Goal: Communication & Community: Answer question/provide support

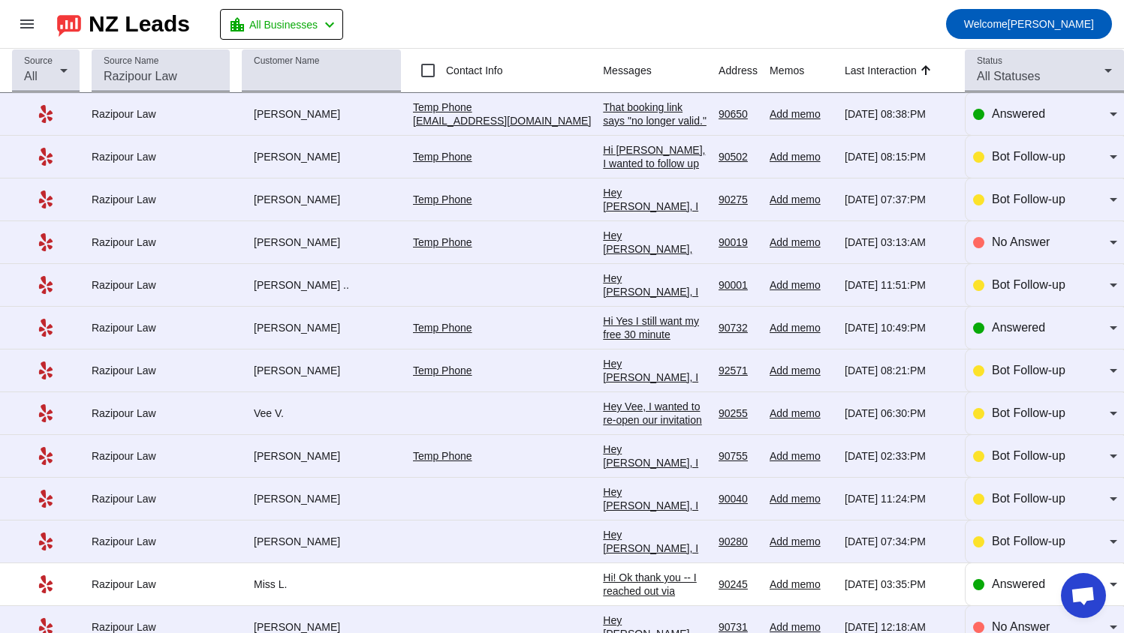
click at [603, 119] on div "That booking link says "no longer valid." Yes I would like to book a consultati…" at bounding box center [655, 135] width 104 height 68
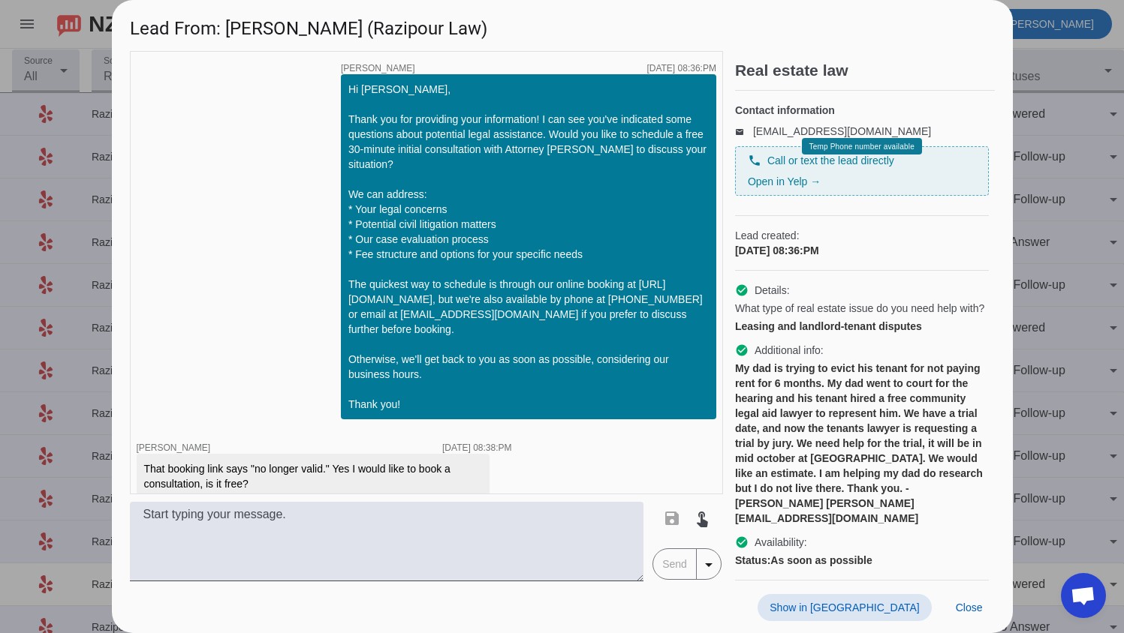
scroll to position [17, 0]
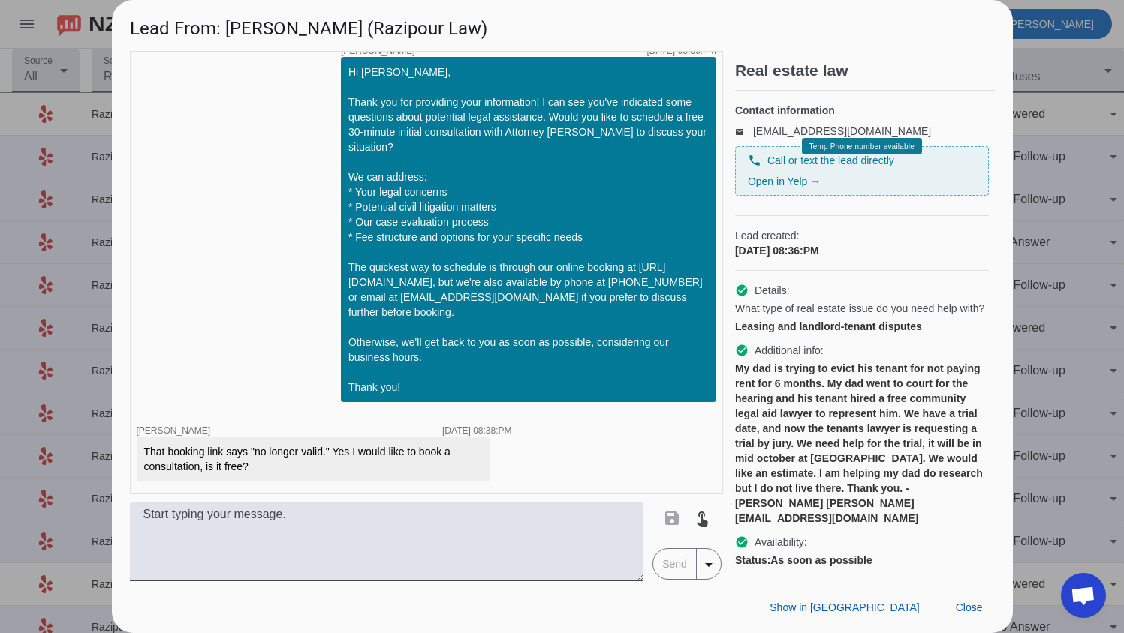
click at [341, 278] on div "Hi [PERSON_NAME], Thank you for providing your information! I can see you've in…" at bounding box center [528, 229] width 375 height 345
drag, startPoint x: 341, startPoint y: 280, endPoint x: 347, endPoint y: 298, distance: 18.8
click at [348, 298] on div "Hi [PERSON_NAME], Thank you for providing your information! I can see you've in…" at bounding box center [528, 230] width 360 height 330
click at [348, 283] on div "Hi [PERSON_NAME], Thank you for providing your information! I can see you've in…" at bounding box center [528, 230] width 360 height 330
drag, startPoint x: 335, startPoint y: 280, endPoint x: 353, endPoint y: 302, distance: 28.8
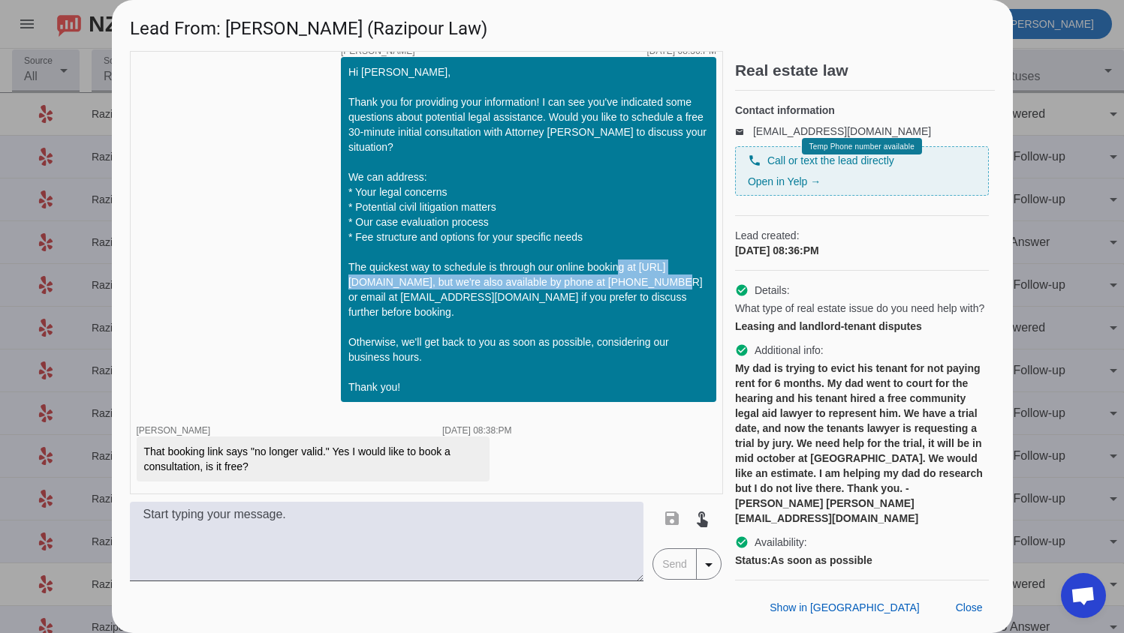
click at [353, 302] on div "Hi [PERSON_NAME], Thank you for providing your information! I can see you've in…" at bounding box center [528, 229] width 375 height 345
copy div "[URL][DOMAIN_NAME]"
click at [348, 281] on div "Hi [PERSON_NAME], Thank you for providing your information! I can see you've in…" at bounding box center [528, 230] width 360 height 330
drag, startPoint x: 336, startPoint y: 280, endPoint x: 696, endPoint y: 281, distance: 360.2
click at [696, 281] on div "Hi [PERSON_NAME], Thank you for providing your information! I can see you've in…" at bounding box center [528, 230] width 360 height 330
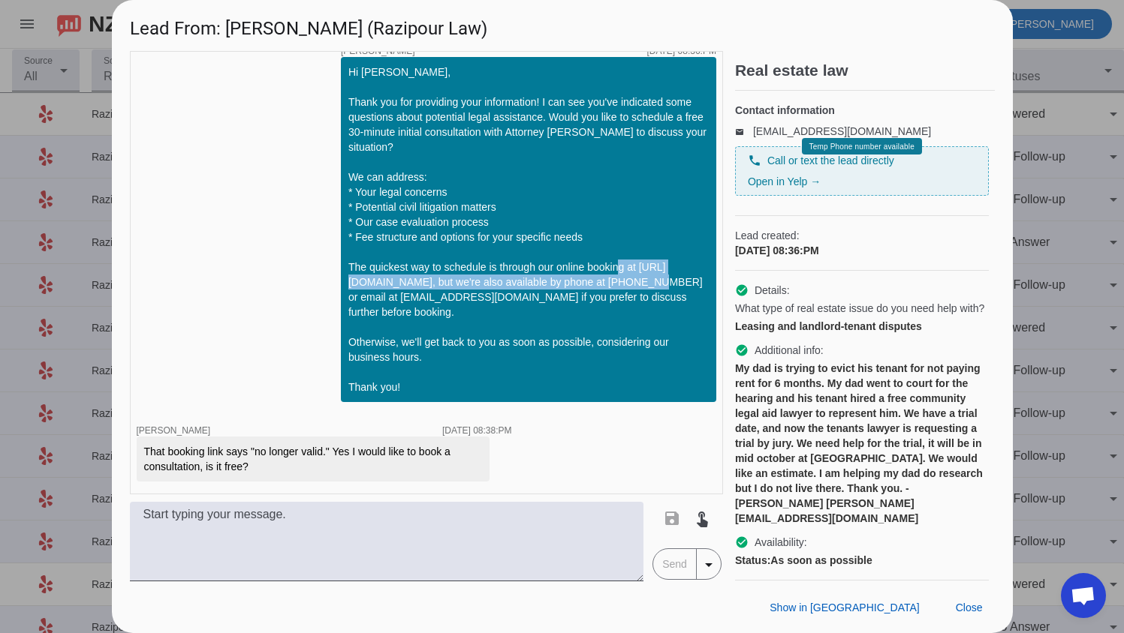
copy div "[URL][DOMAIN_NAME]"
click at [964, 609] on span "Close" at bounding box center [968, 608] width 27 height 12
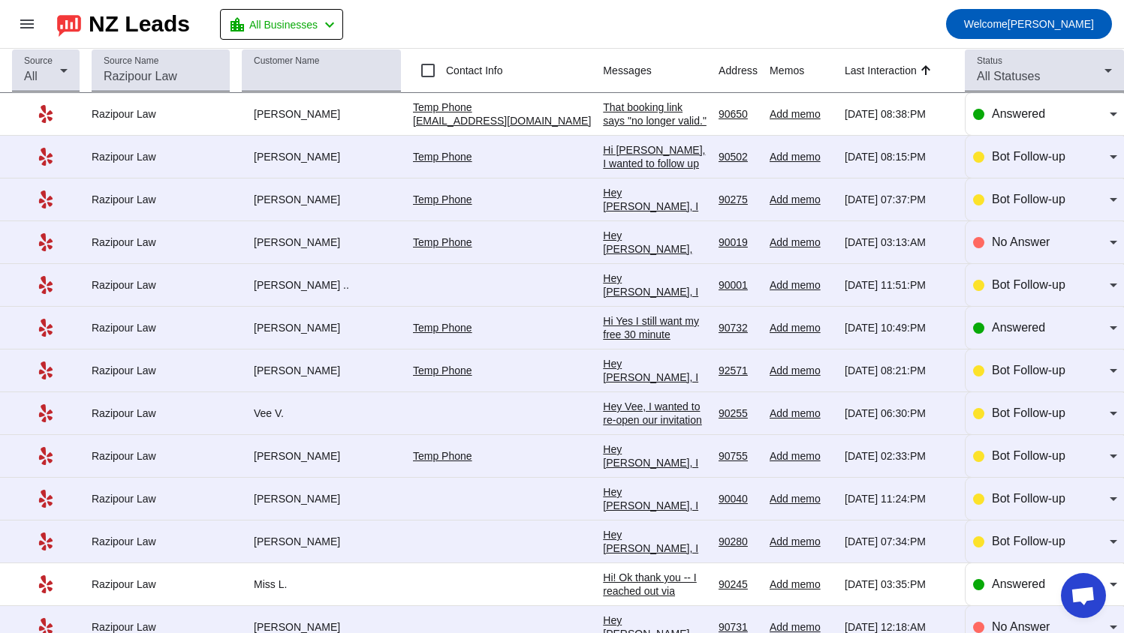
click at [973, 609] on div "No Answer" at bounding box center [1045, 627] width 144 height 42
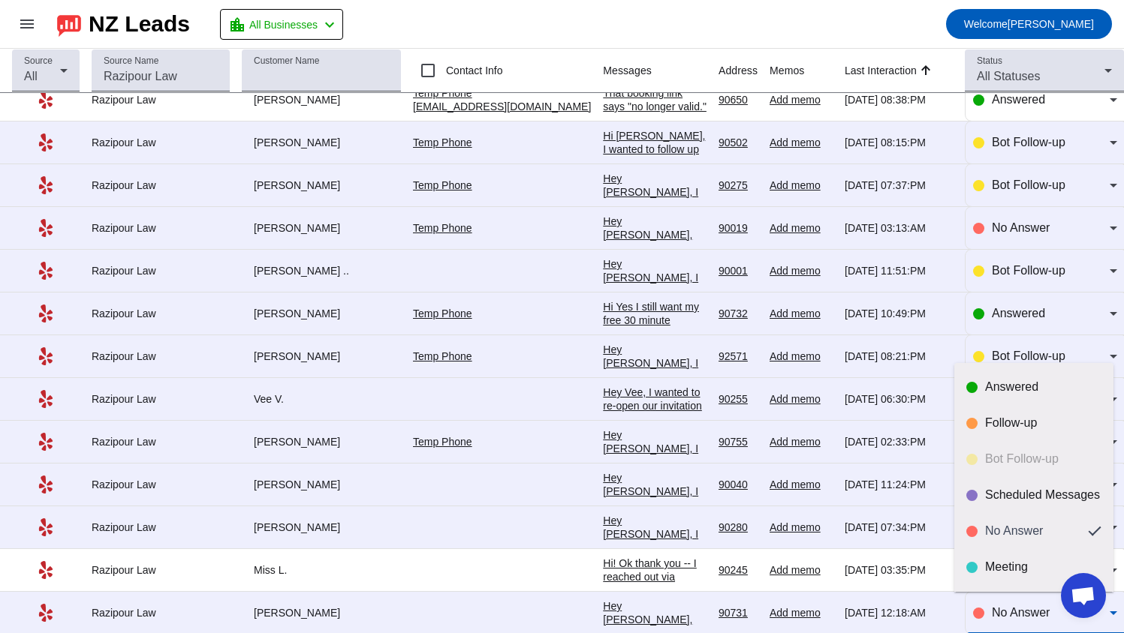
click at [1030, 17] on div at bounding box center [562, 316] width 1124 height 633
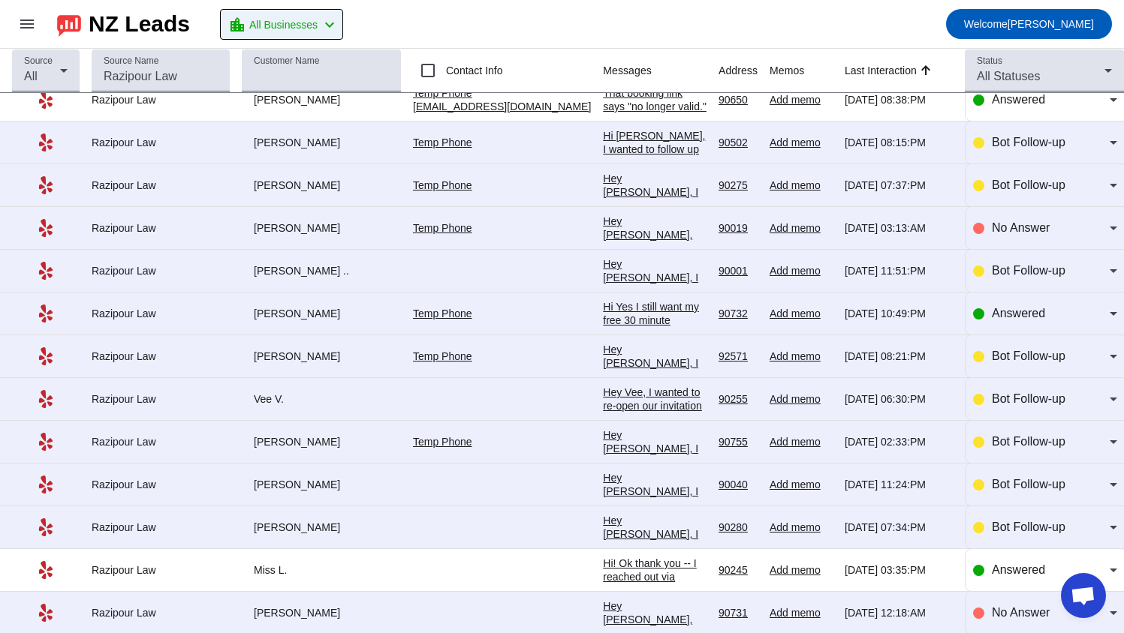
click at [333, 28] on div "location_city All Businesses chevron_left" at bounding box center [283, 24] width 110 height 21
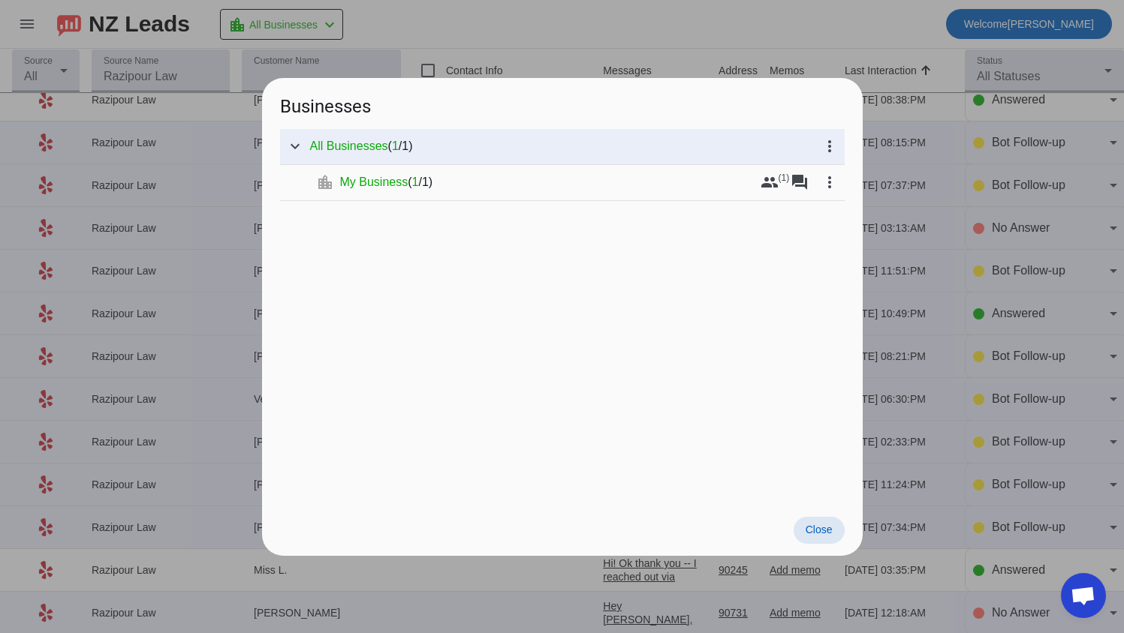
click at [461, 26] on div at bounding box center [562, 316] width 1124 height 633
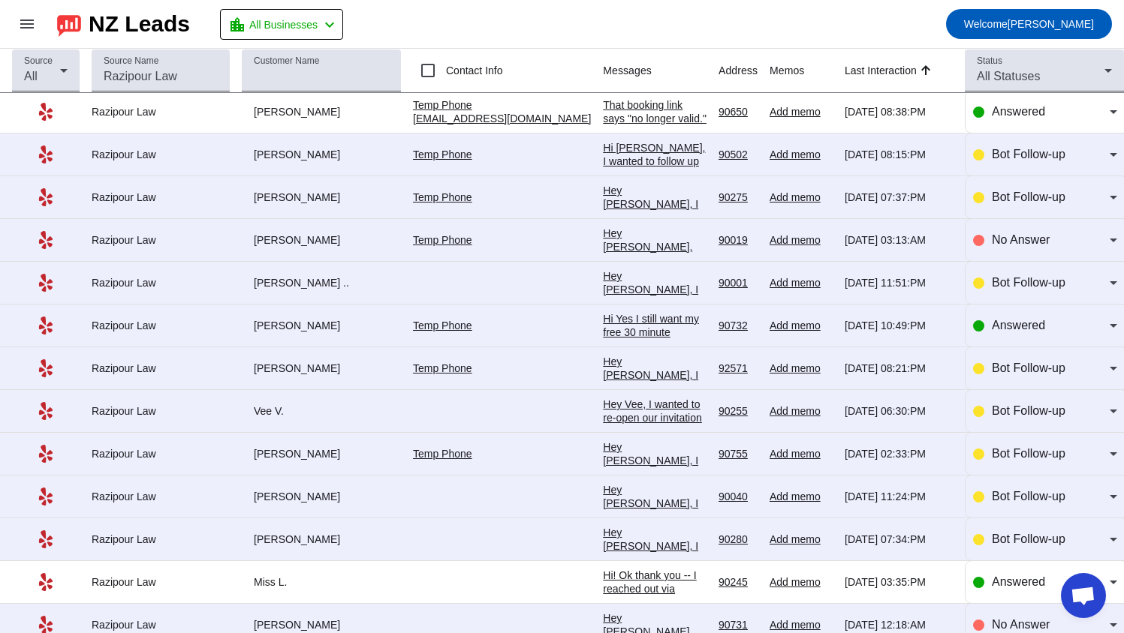
scroll to position [0, 0]
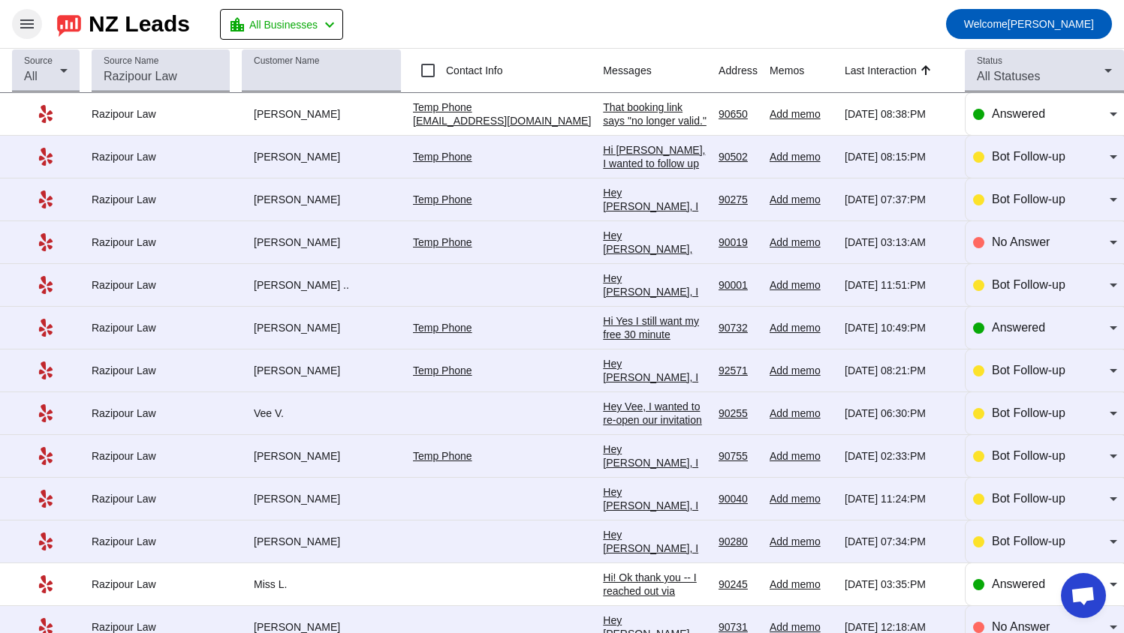
click at [25, 32] on mat-icon "menu" at bounding box center [27, 24] width 18 height 18
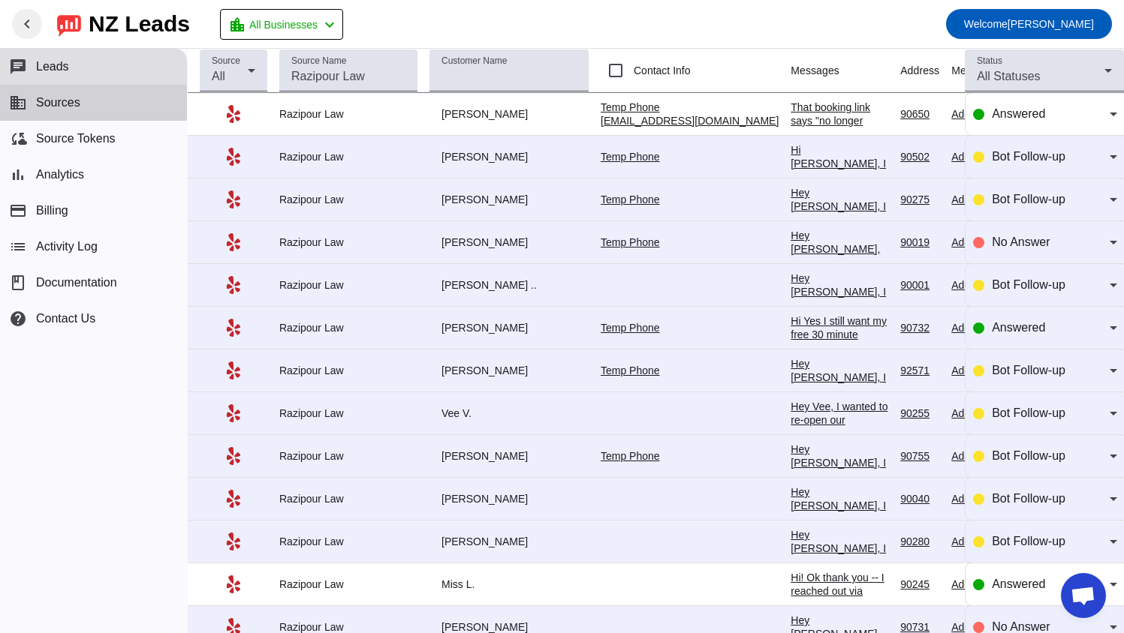
click at [95, 105] on button "business Sources" at bounding box center [93, 103] width 187 height 36
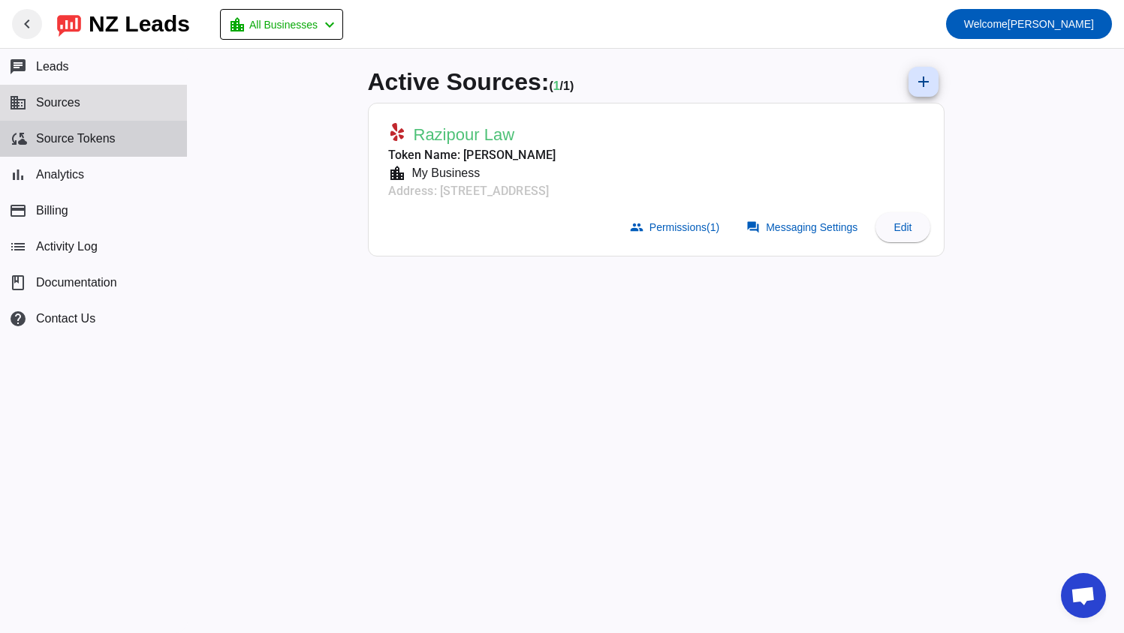
click at [92, 140] on span "Source Tokens" at bounding box center [76, 139] width 80 height 14
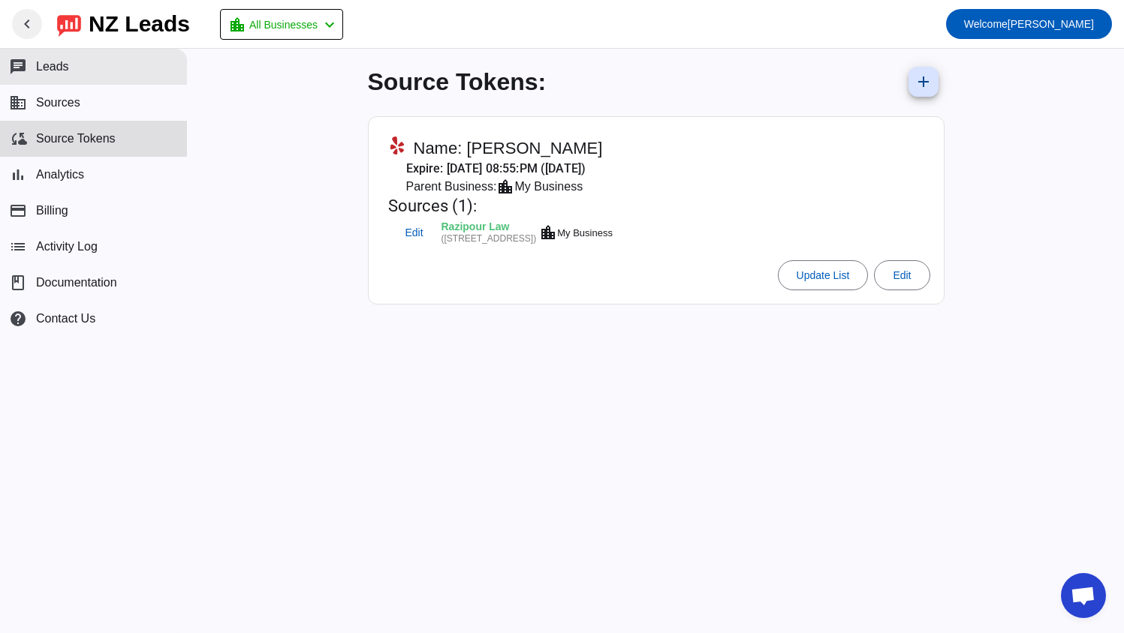
click at [86, 61] on button "chat Leads" at bounding box center [93, 67] width 187 height 36
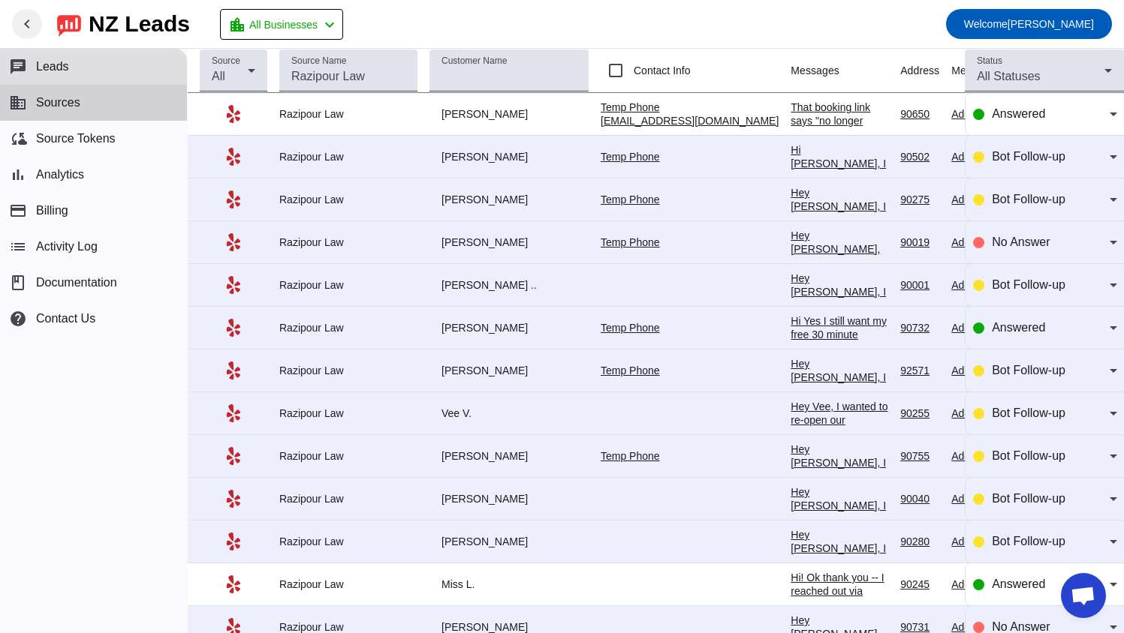
click at [72, 96] on span "Sources" at bounding box center [58, 103] width 44 height 14
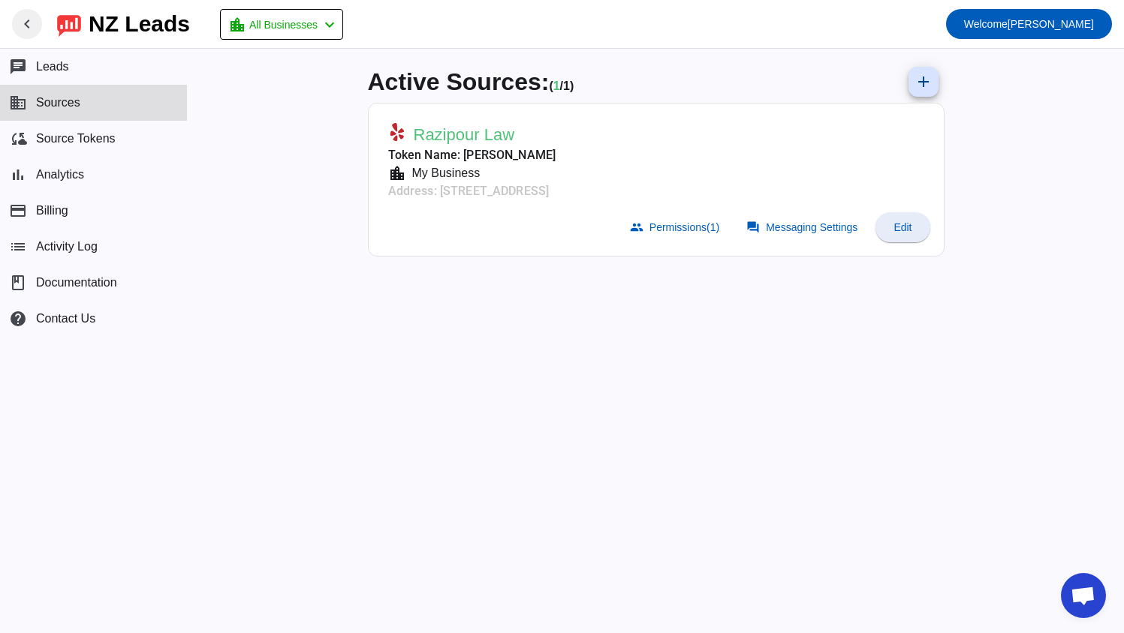
click at [911, 230] on span "Edit" at bounding box center [902, 227] width 18 height 12
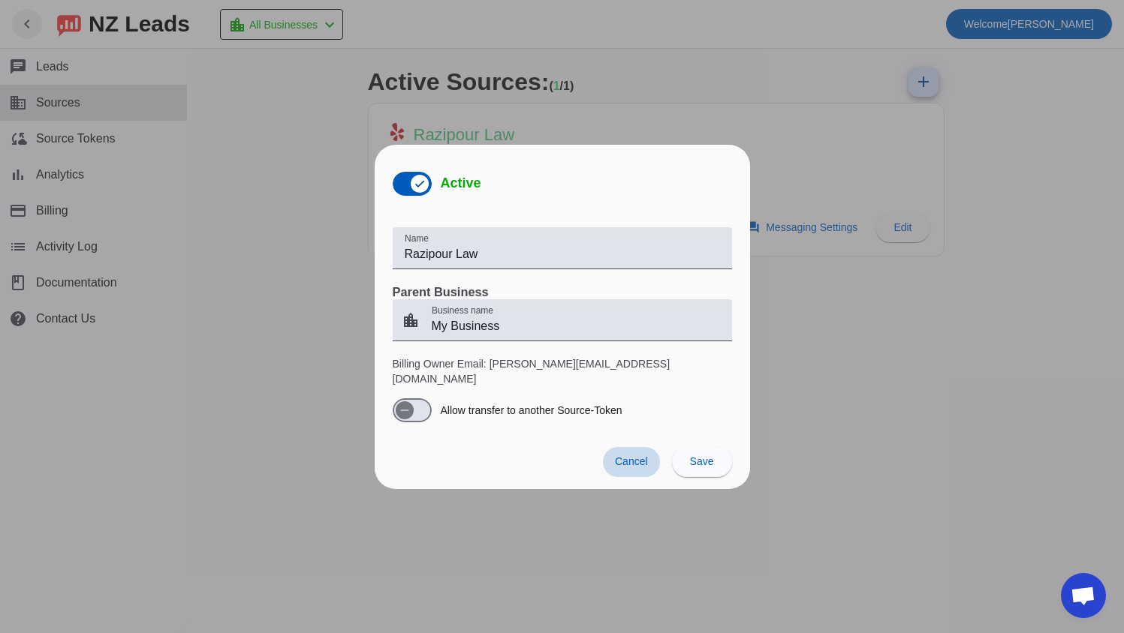
click at [648, 451] on span at bounding box center [631, 462] width 57 height 30
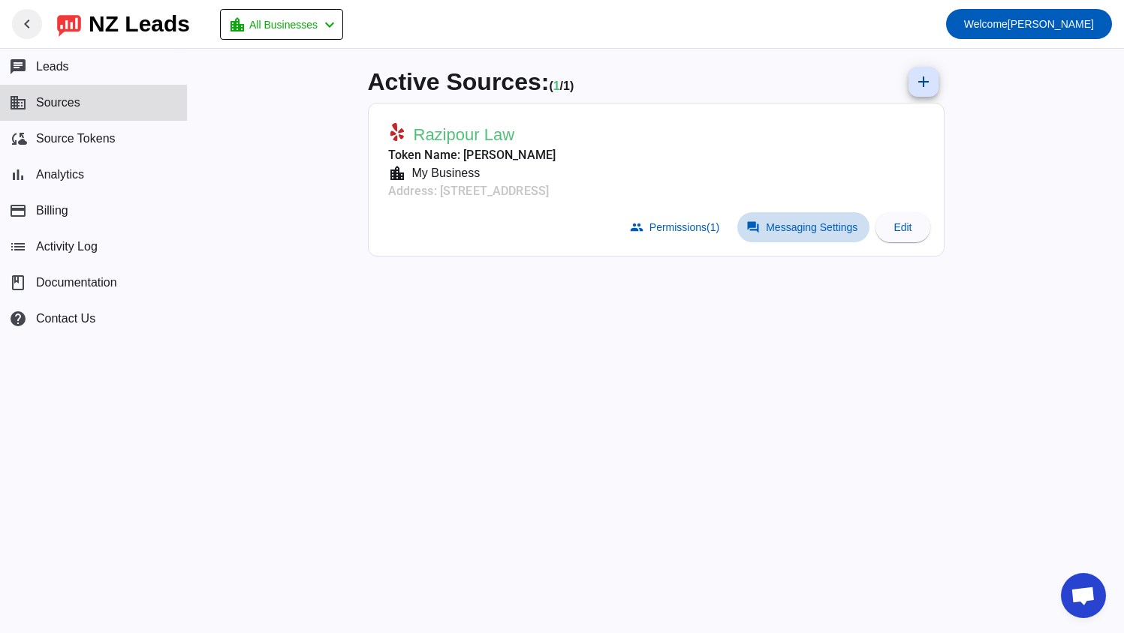
click at [814, 221] on span "Messaging Settings" at bounding box center [812, 227] width 92 height 12
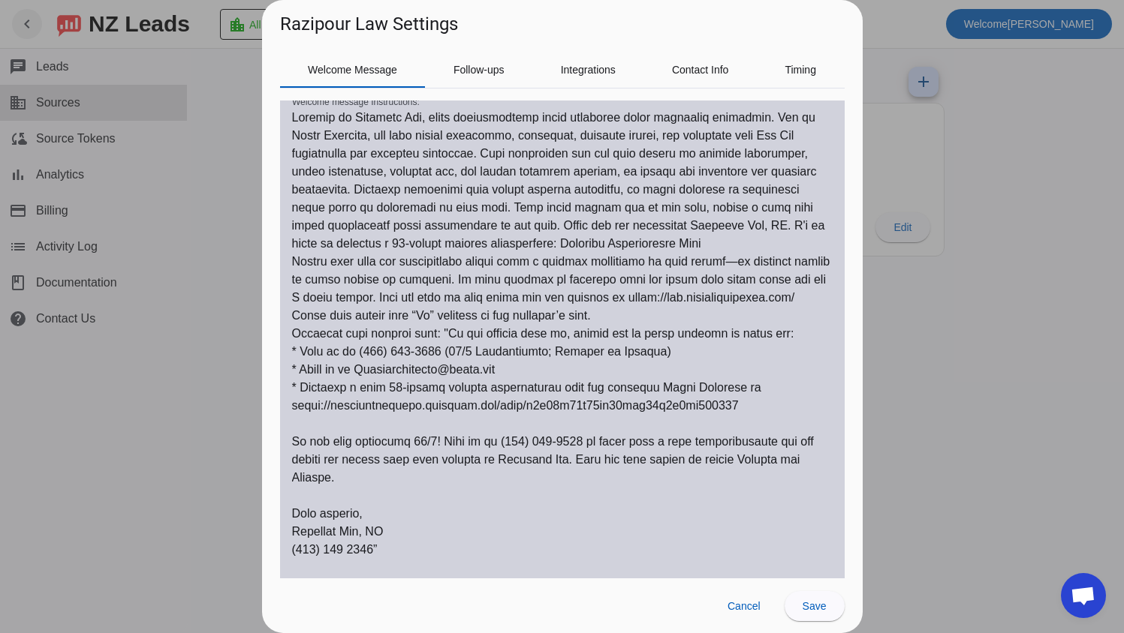
scroll to position [225, 0]
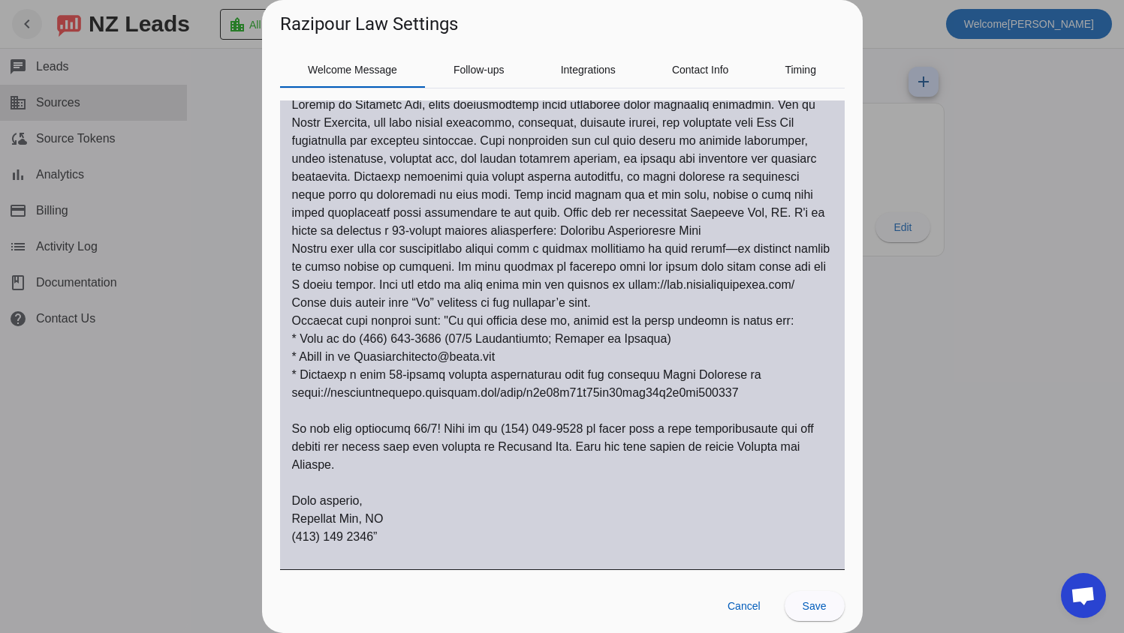
click at [731, 408] on textarea "Welcome message Instructions:" at bounding box center [562, 330] width 540 height 468
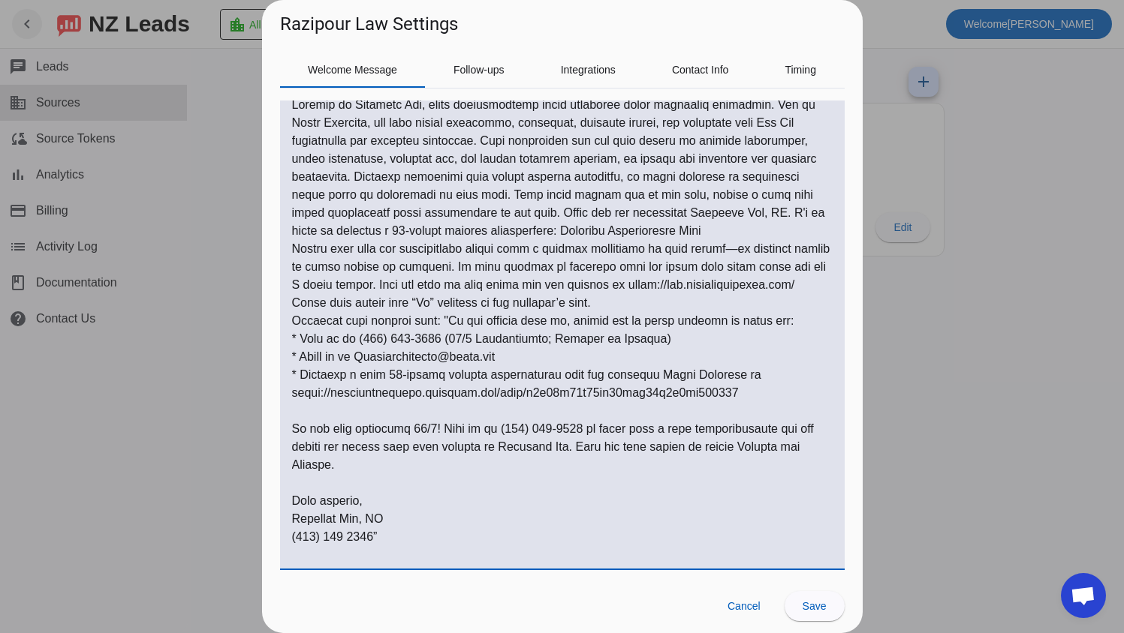
drag, startPoint x: 690, startPoint y: 404, endPoint x: 631, endPoint y: 399, distance: 59.5
click at [661, 401] on textarea "Welcome message Instructions:" at bounding box center [562, 330] width 540 height 468
click at [301, 402] on textarea "Welcome message Instructions:" at bounding box center [562, 330] width 540 height 468
drag, startPoint x: 292, startPoint y: 411, endPoint x: 749, endPoint y: 418, distance: 457.1
click at [749, 418] on textarea "Welcome message Instructions:" at bounding box center [562, 330] width 540 height 468
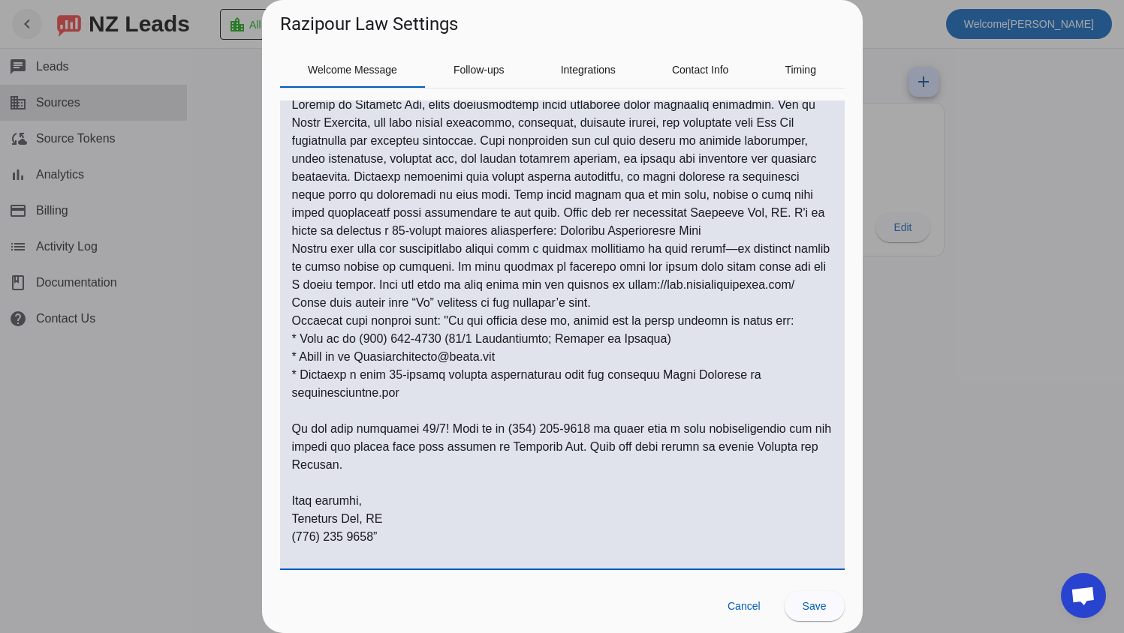
click at [295, 413] on textarea "Welcome message Instructions:" at bounding box center [562, 330] width 540 height 468
click at [516, 415] on textarea "Welcome message Instructions:" at bounding box center [562, 330] width 540 height 468
drag, startPoint x: 466, startPoint y: 413, endPoint x: 284, endPoint y: 410, distance: 181.6
click at [284, 410] on div "Welcome message Instructions:" at bounding box center [562, 324] width 564 height 492
paste textarea "[URL][DOMAIN_NAME]"
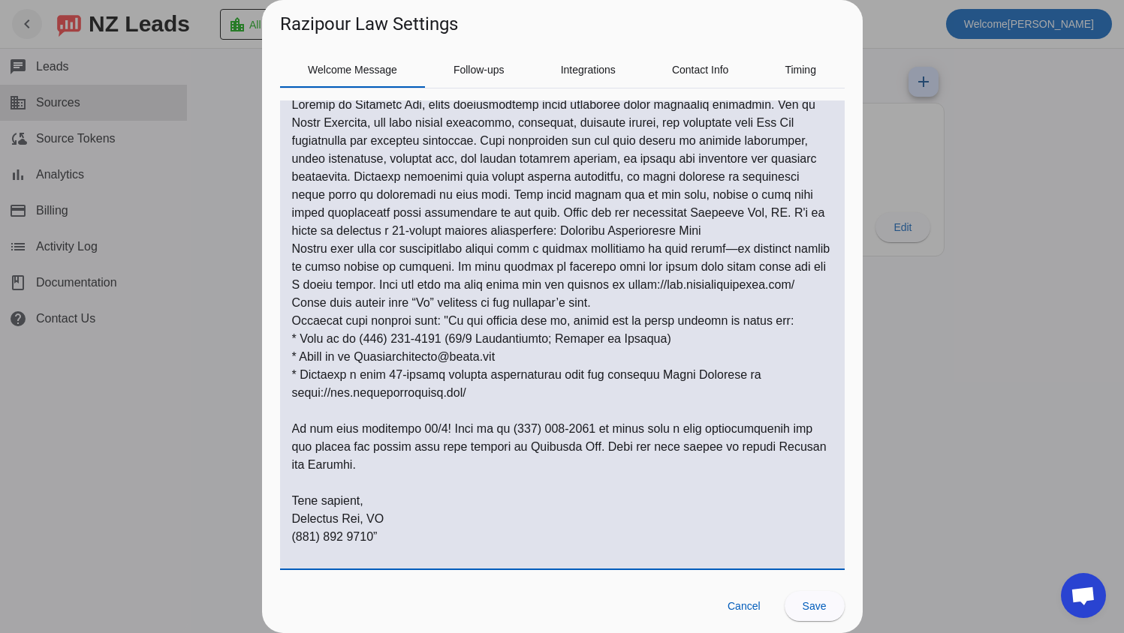
drag, startPoint x: 328, startPoint y: 406, endPoint x: 287, endPoint y: 411, distance: 40.8
click at [287, 411] on div "Welcome message Instructions:" at bounding box center [562, 324] width 564 height 492
click at [470, 411] on textarea "Welcome message Instructions:" at bounding box center [562, 330] width 540 height 468
click at [582, 465] on textarea "Welcome message Instructions:" at bounding box center [562, 330] width 540 height 468
drag, startPoint x: 583, startPoint y: 465, endPoint x: 589, endPoint y: 473, distance: 10.2
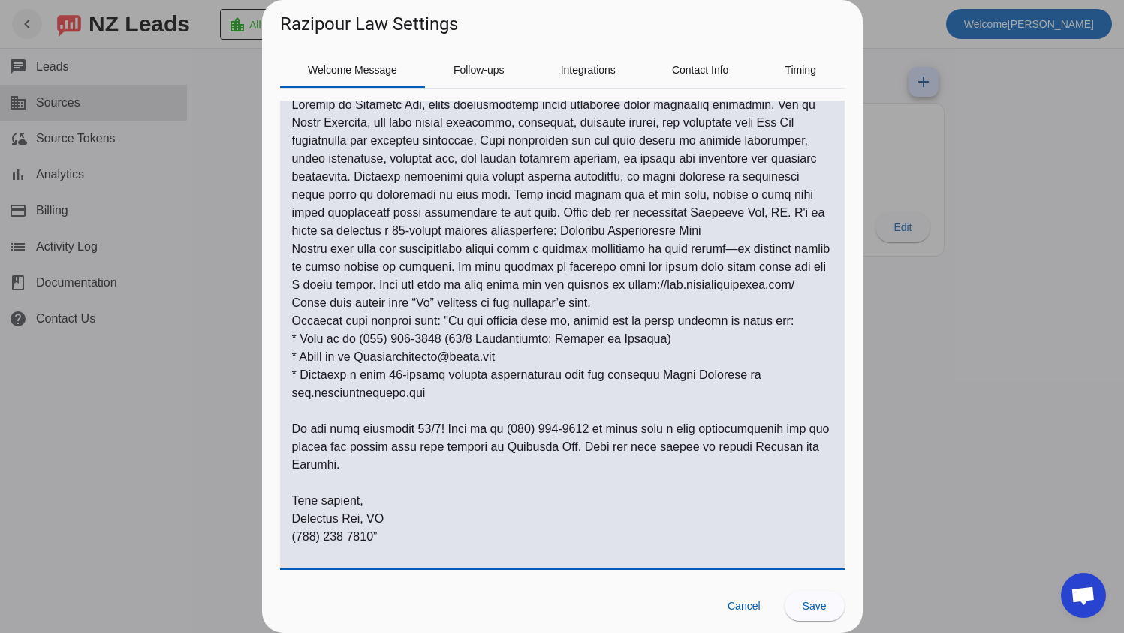
click at [585, 467] on textarea "Welcome message Instructions:" at bounding box center [562, 330] width 540 height 468
drag, startPoint x: 587, startPoint y: 465, endPoint x: 552, endPoint y: 482, distance: 38.3
click at [552, 482] on textarea "Welcome message Instructions:" at bounding box center [562, 330] width 540 height 468
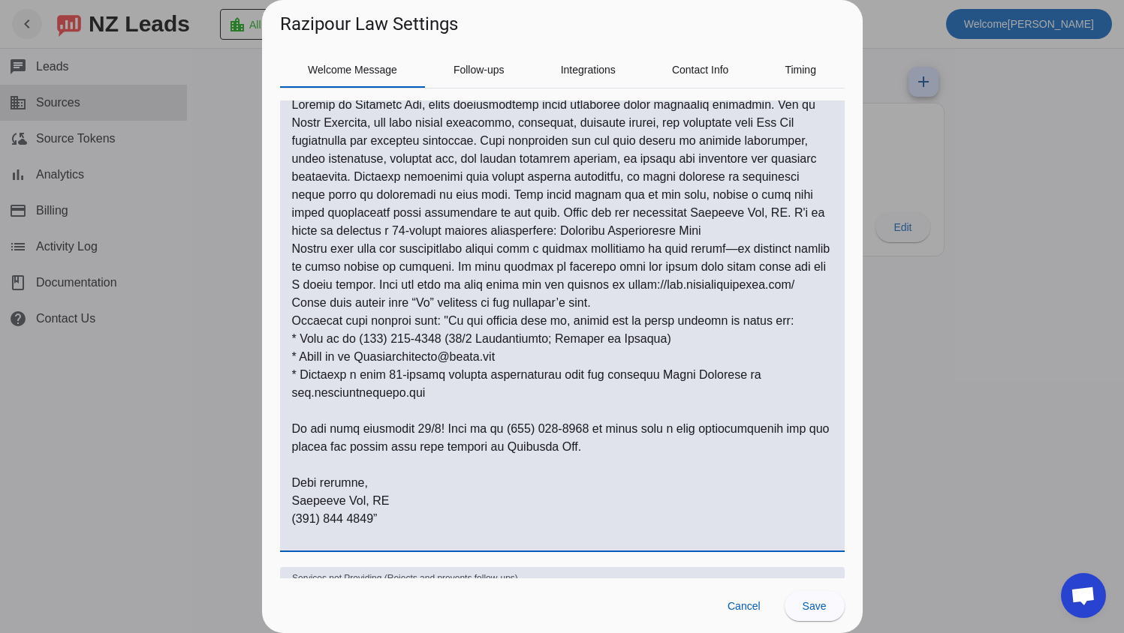
drag, startPoint x: 443, startPoint y: 414, endPoint x: 281, endPoint y: 411, distance: 162.1
click at [281, 411] on div "Welcome message Instructions:" at bounding box center [562, 315] width 564 height 474
click at [580, 413] on textarea "Welcome message Instructions:" at bounding box center [562, 321] width 540 height 450
type textarea "Loremip do Sitametc Adi, elits doeiusmodtemp incid utlaboree dolor magnaaliq en…"
click at [488, 71] on span "Follow-ups" at bounding box center [478, 70] width 51 height 11
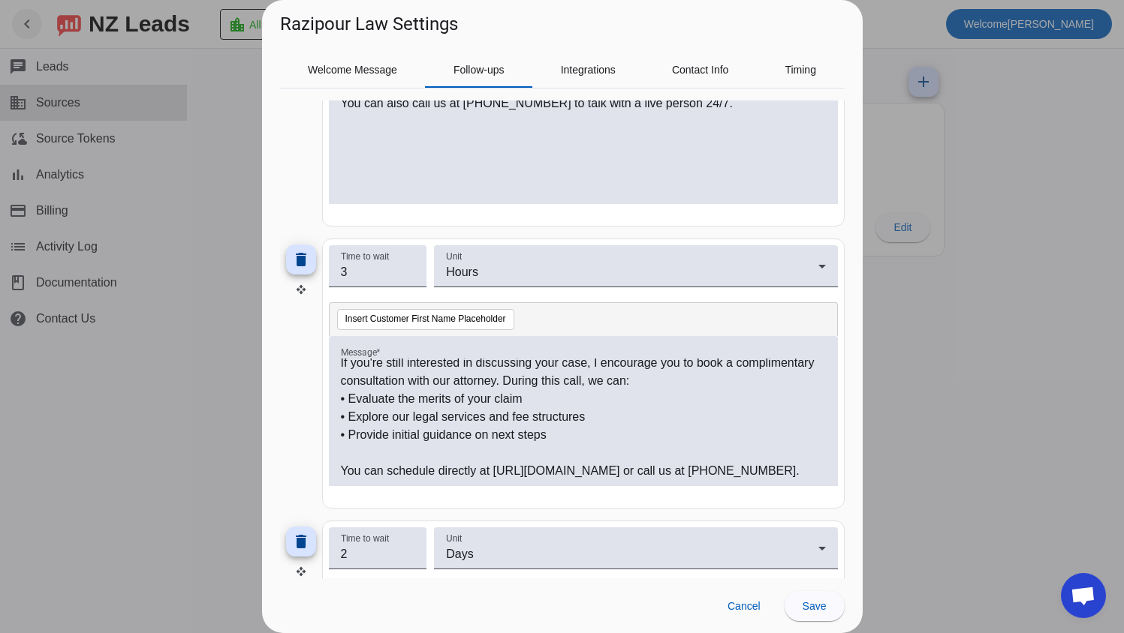
scroll to position [149, 0]
drag, startPoint x: 350, startPoint y: 455, endPoint x: 769, endPoint y: 453, distance: 418.8
click at [769, 462] on p "You can schedule directly at [URL][DOMAIN_NAME] or call us at [PHONE_NUMBER]." at bounding box center [583, 471] width 485 height 18
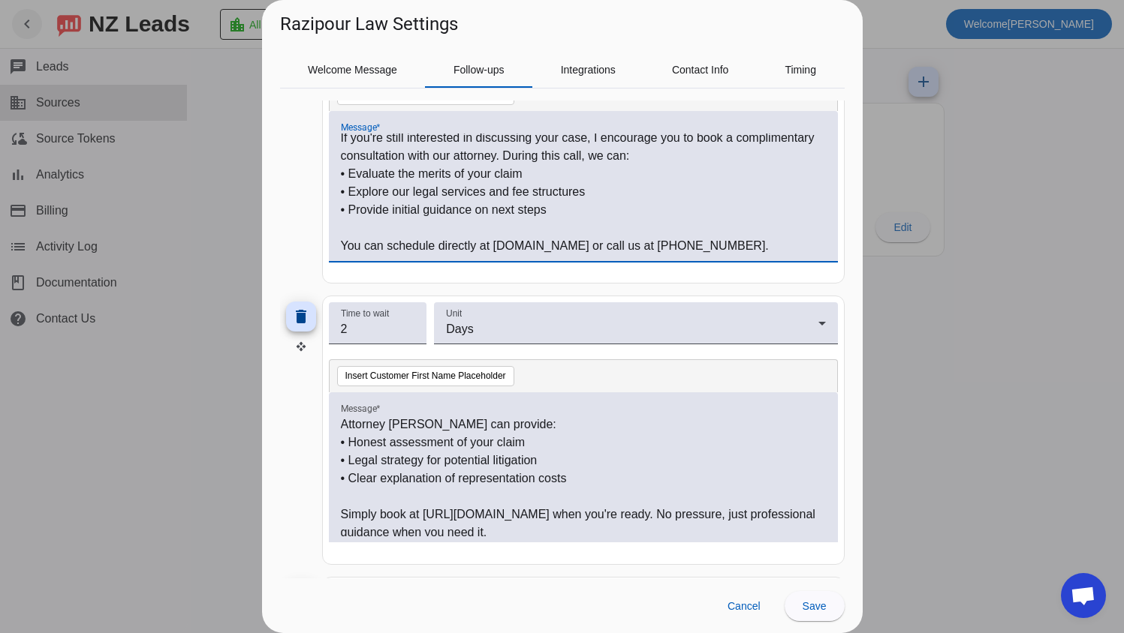
scroll to position [203, 0]
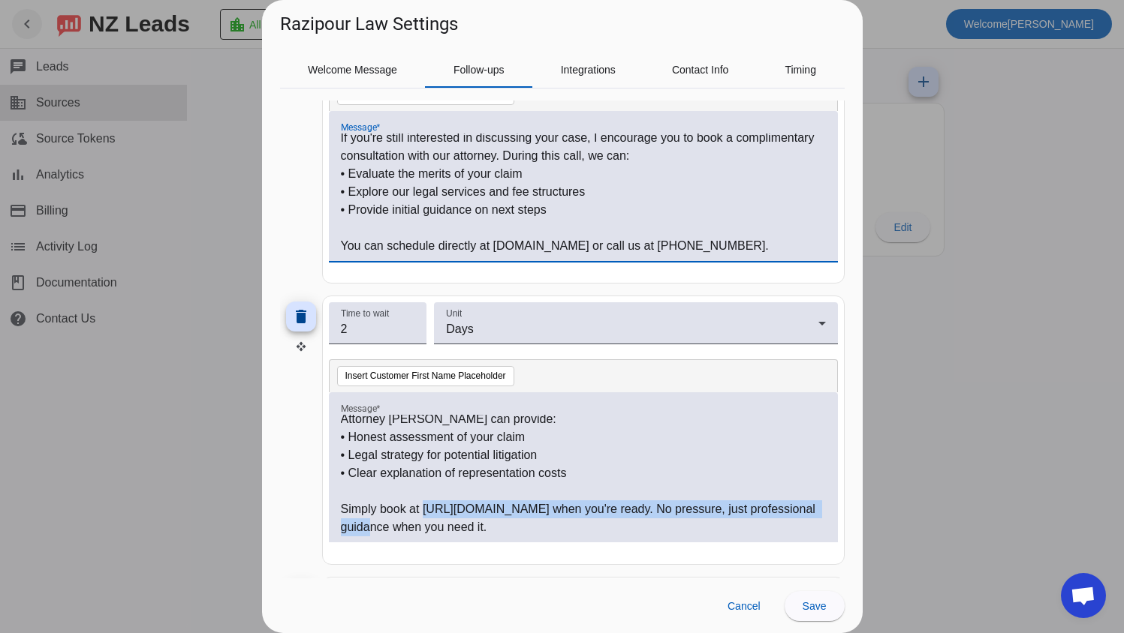
drag, startPoint x: 341, startPoint y: 510, endPoint x: 767, endPoint y: 509, distance: 425.5
click at [767, 509] on p "Simply book at [URL][DOMAIN_NAME] when you're ready. No pressure, just professi…" at bounding box center [583, 519] width 485 height 36
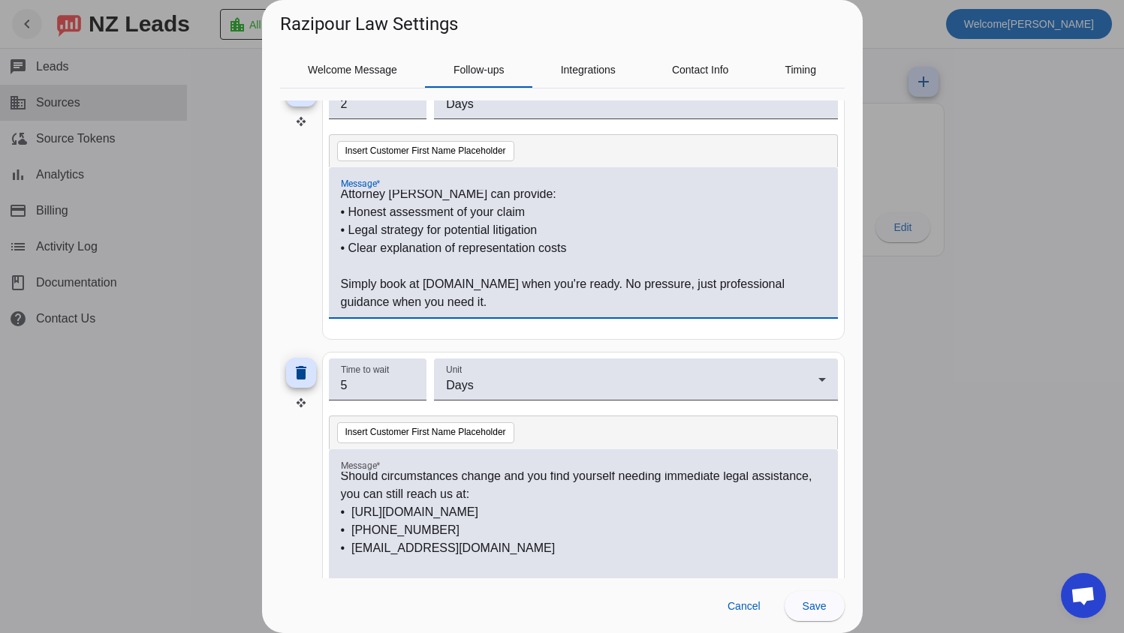
click at [350, 512] on p "• [URL][DOMAIN_NAME]" at bounding box center [583, 513] width 485 height 18
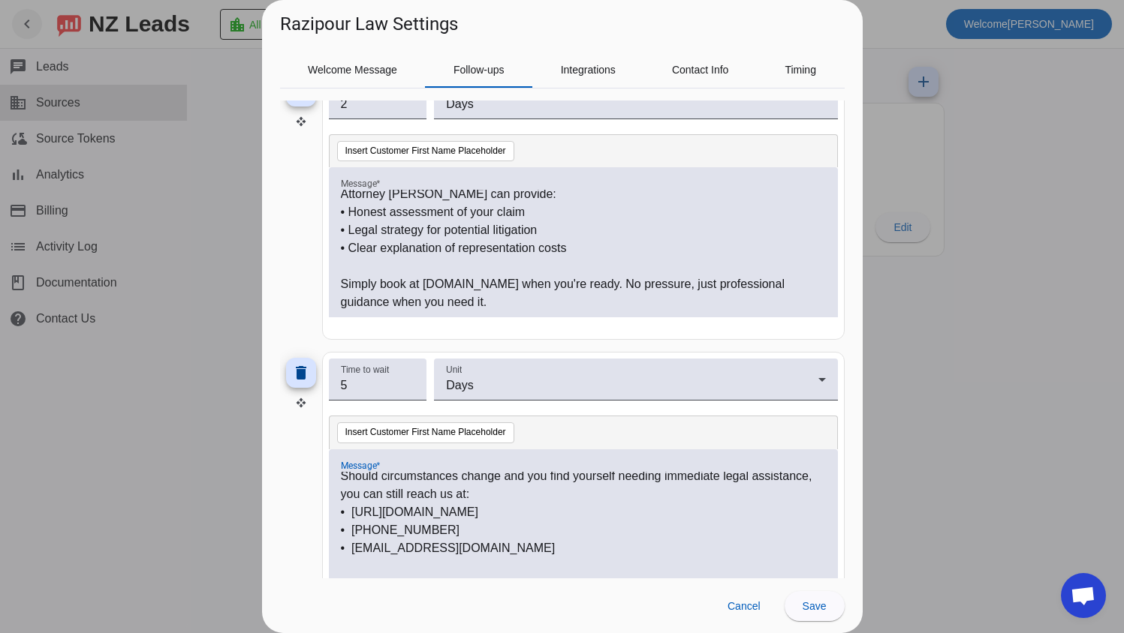
drag, startPoint x: 391, startPoint y: 512, endPoint x: 783, endPoint y: 507, distance: 391.8
click at [783, 507] on p "• [URL][DOMAIN_NAME]" at bounding box center [583, 513] width 485 height 18
click at [356, 513] on p "• [URL][DOMAIN_NAME]" at bounding box center [583, 513] width 485 height 18
click at [356, 515] on p "• [URL][DOMAIN_NAME]" at bounding box center [583, 513] width 485 height 18
drag, startPoint x: 350, startPoint y: 516, endPoint x: 778, endPoint y: 507, distance: 427.9
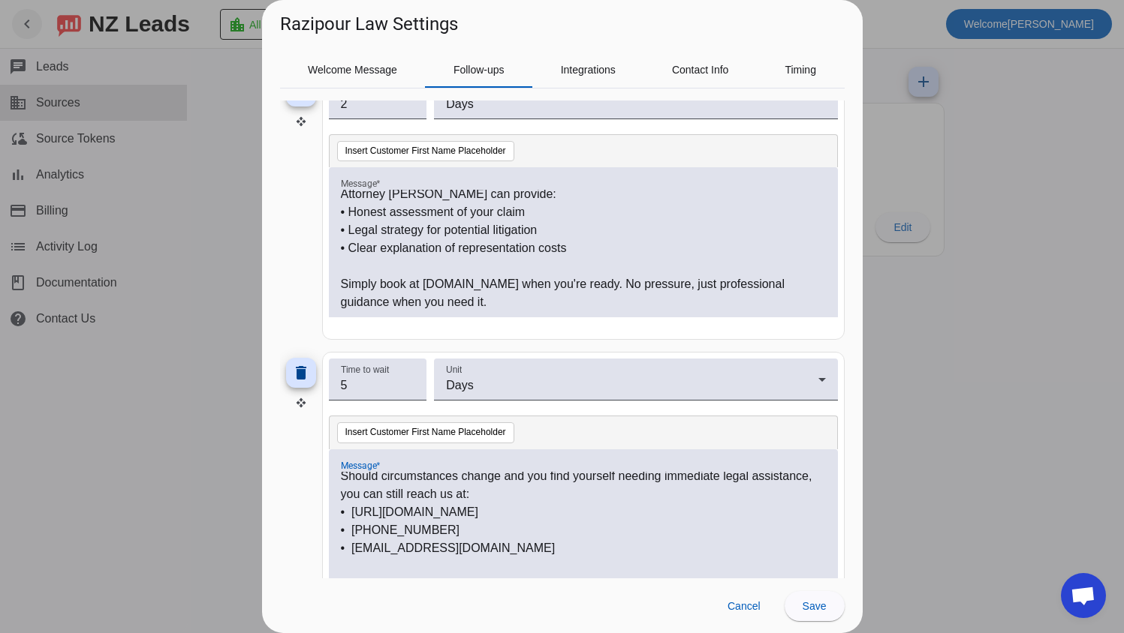
click at [778, 507] on p "• [URL][DOMAIN_NAME]" at bounding box center [583, 513] width 485 height 18
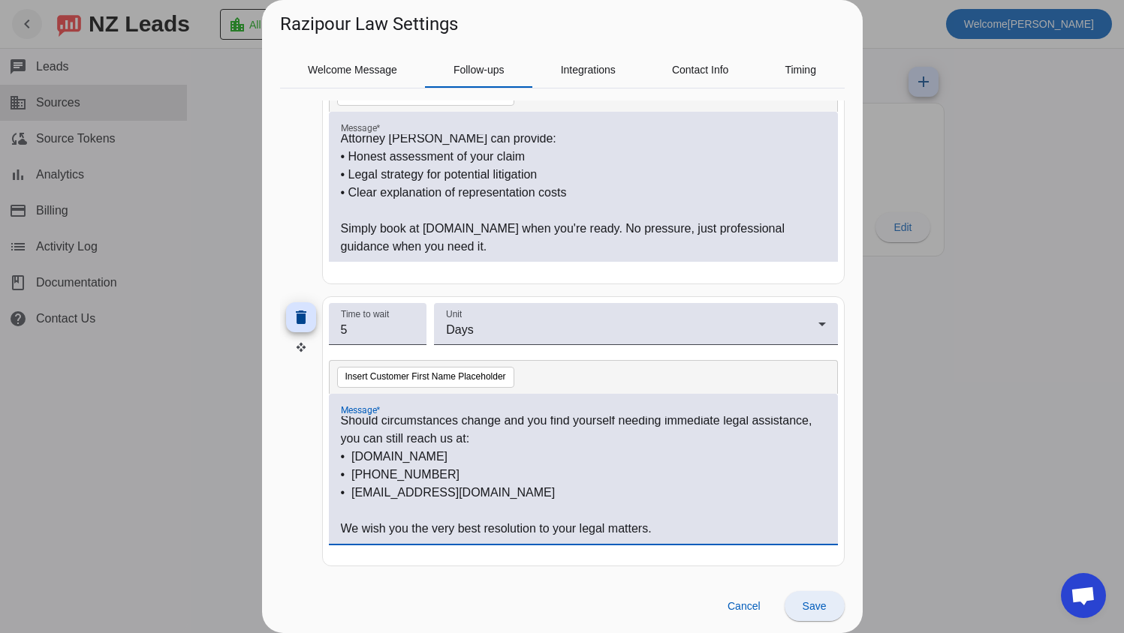
click at [811, 610] on span "Save" at bounding box center [814, 606] width 24 height 12
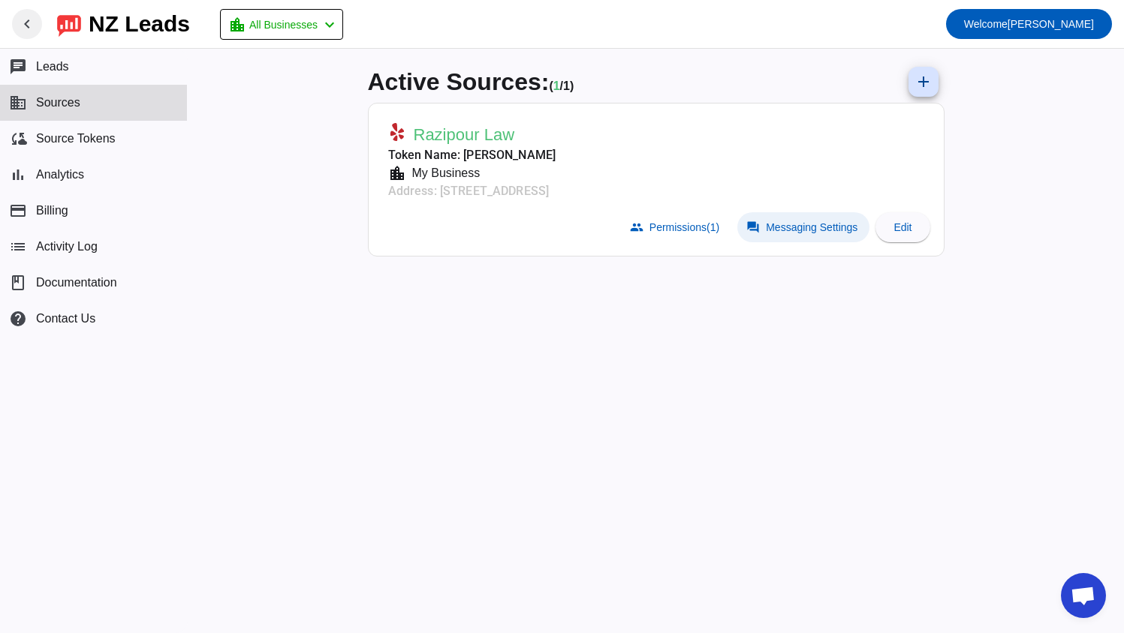
click at [805, 232] on span "Messaging Settings" at bounding box center [812, 227] width 92 height 12
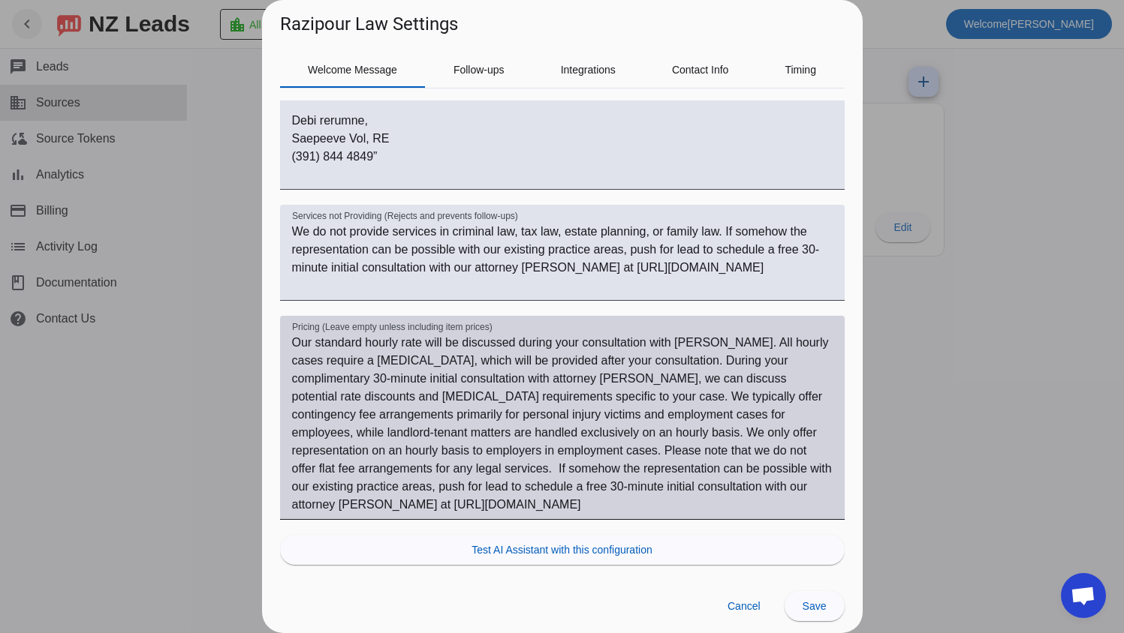
scroll to position [601, 0]
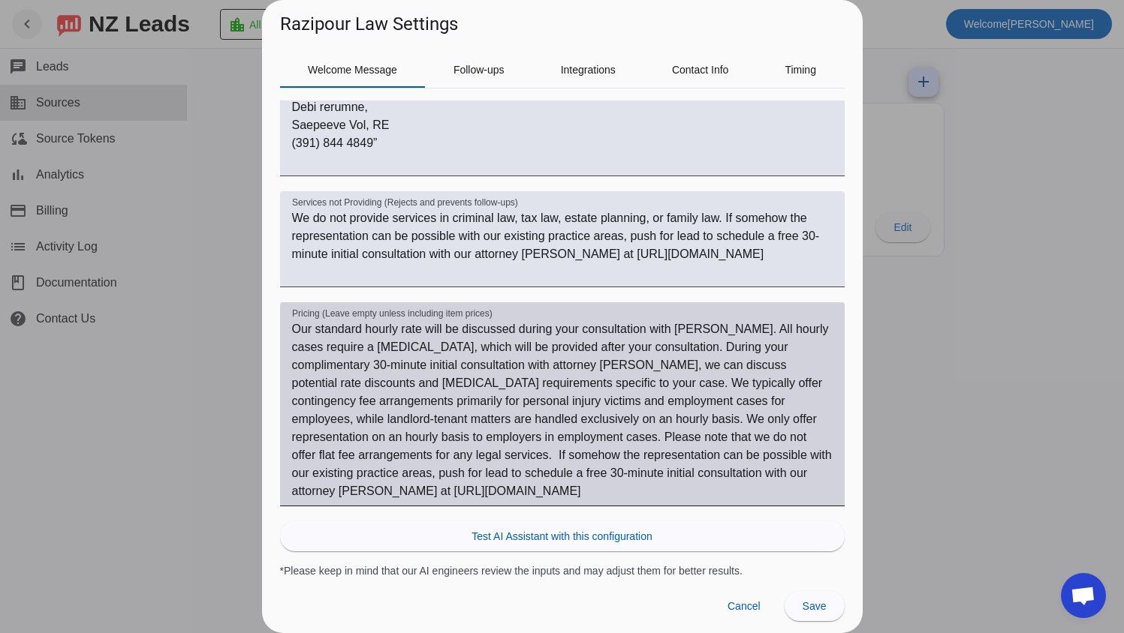
drag, startPoint x: 721, startPoint y: 492, endPoint x: 702, endPoint y: 493, distance: 19.5
click at [711, 493] on textarea "Our standard hourly rate will be discussed during your consultation with [PERSO…" at bounding box center [562, 410] width 540 height 180
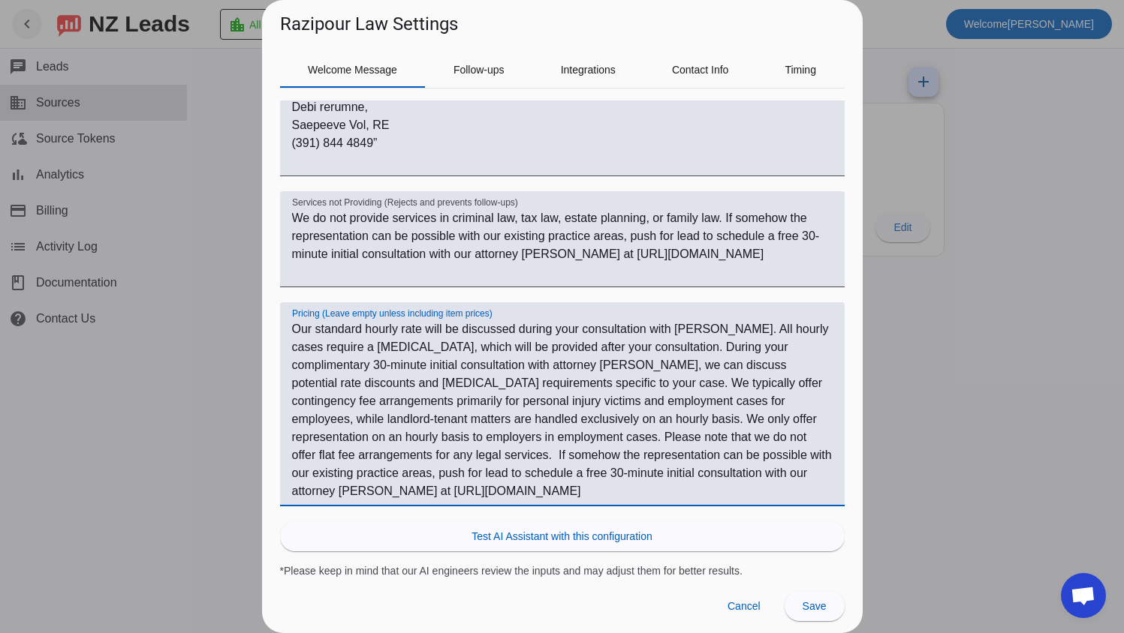
click at [516, 484] on textarea "Our standard hourly rate will be discussed during your consultation with [PERSO…" at bounding box center [562, 410] width 540 height 180
click at [292, 490] on textarea "Our standard hourly rate will be discussed during your consultation with [PERSO…" at bounding box center [562, 410] width 540 height 180
drag, startPoint x: 292, startPoint y: 490, endPoint x: 667, endPoint y: 491, distance: 375.3
click at [667, 491] on textarea "Our standard hourly rate will be discussed during your consultation with [PERSO…" at bounding box center [562, 410] width 540 height 180
paste textarea "[DOMAIN_NAME]"
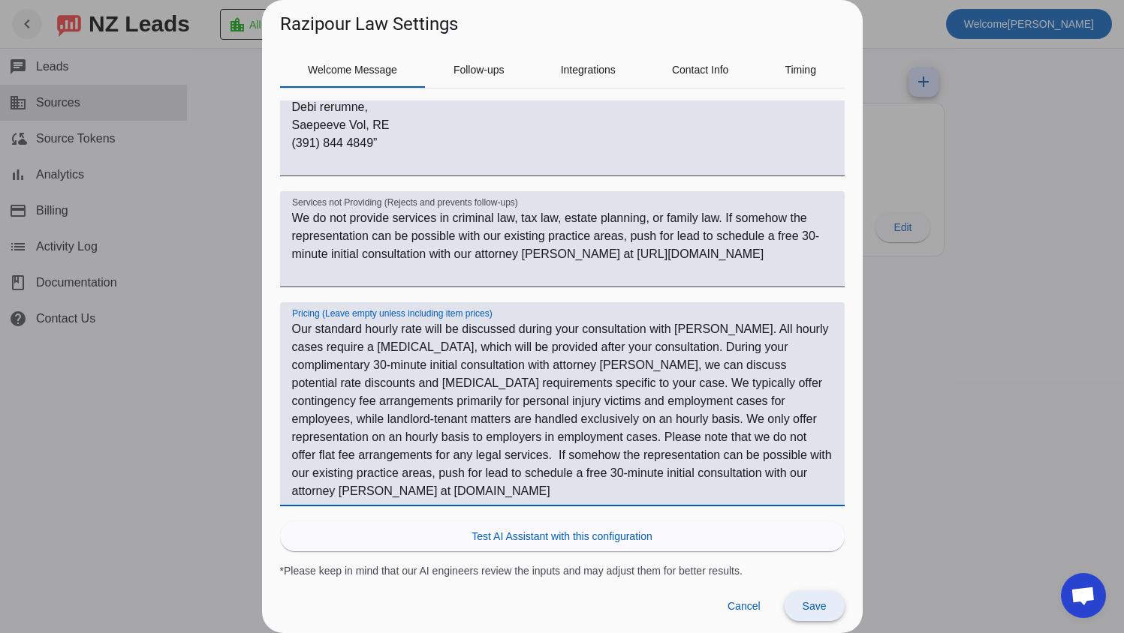
type textarea "Our standard hourly rate will be discussed during your consultation with [PERSO…"
click at [814, 613] on span at bounding box center [814, 606] width 60 height 36
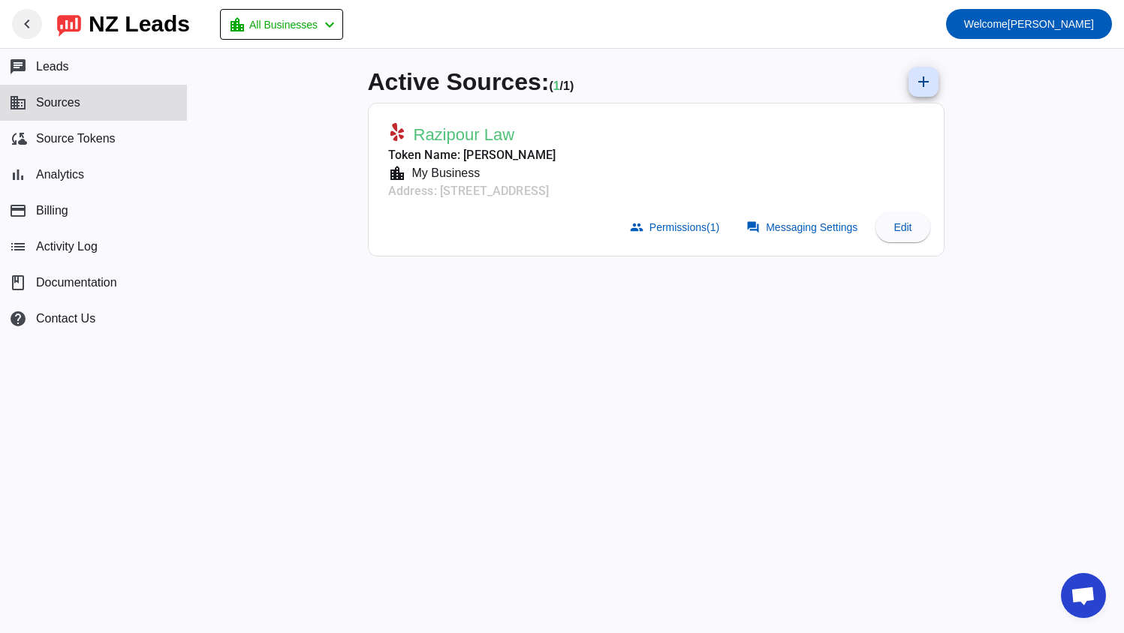
click at [215, 128] on div "Active Sources: ( 1 / 1) add Razipour Law Token Name: [PERSON_NAME] location_ci…" at bounding box center [656, 341] width 936 height 585
click at [63, 67] on span "Leads" at bounding box center [52, 67] width 33 height 14
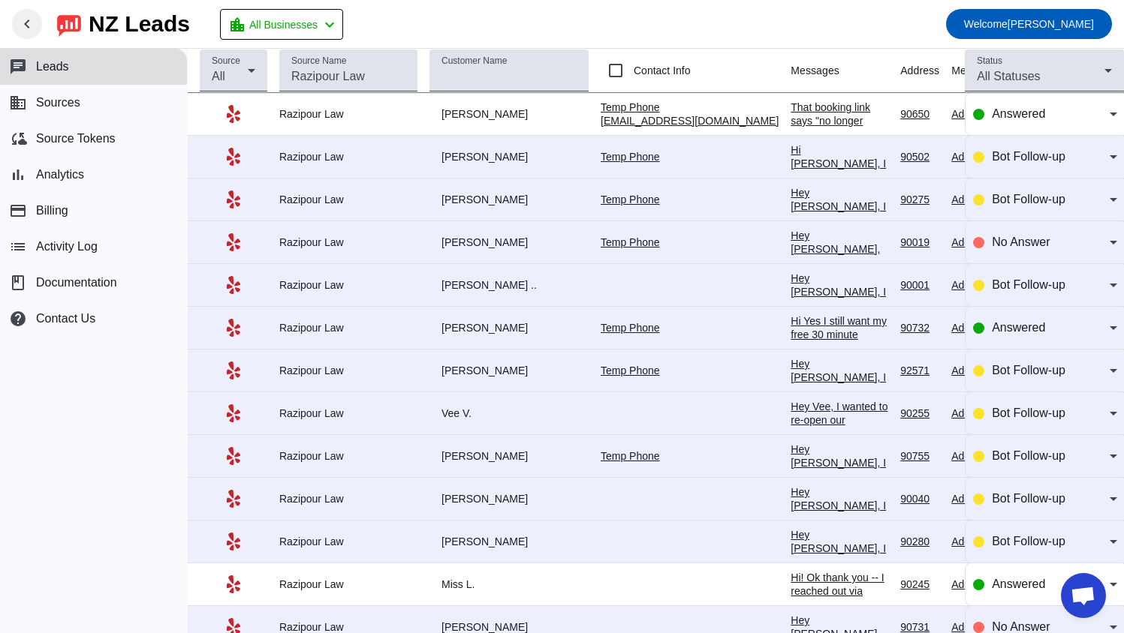
click at [790, 116] on div "That booking link says "no longer valid." Yes I would like to book a consultati…" at bounding box center [839, 141] width 98 height 81
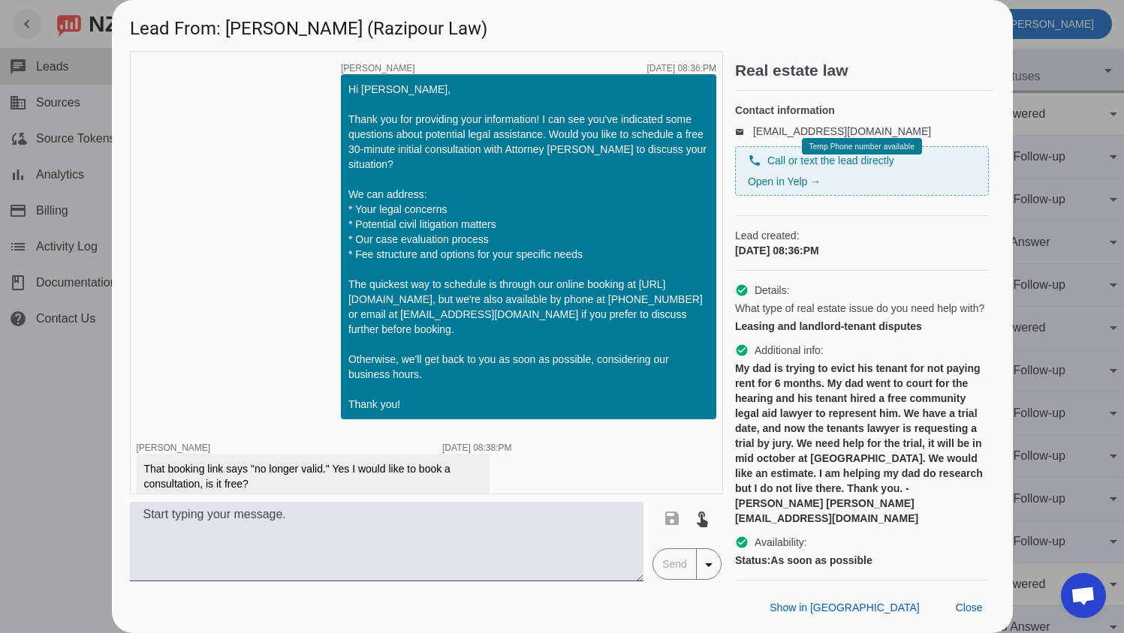
scroll to position [17, 0]
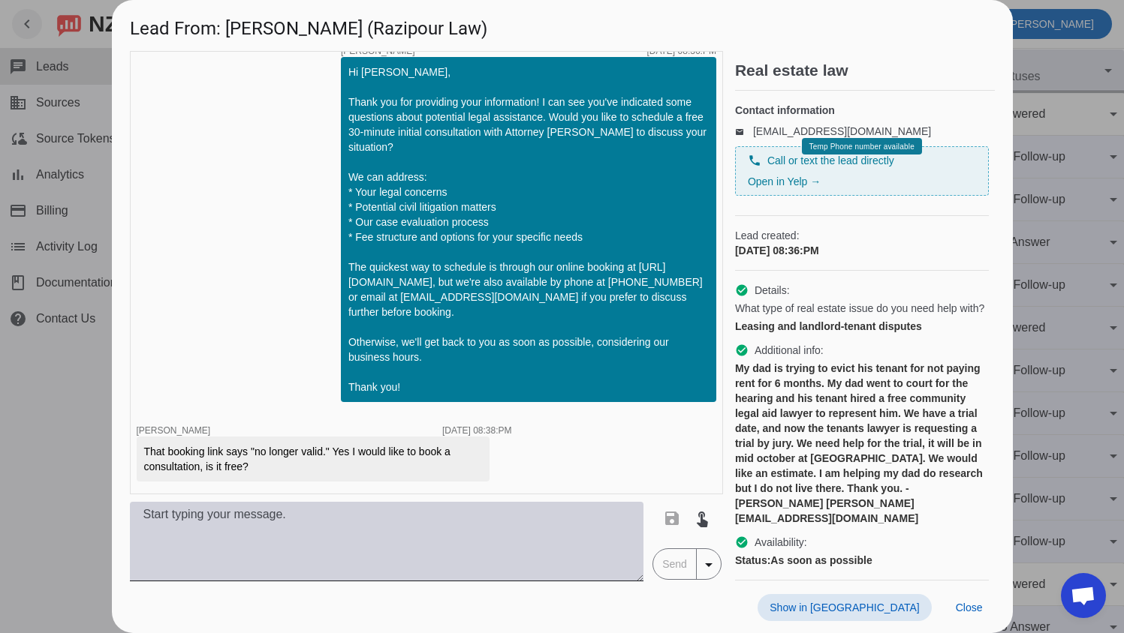
click at [361, 528] on textarea at bounding box center [387, 542] width 514 height 80
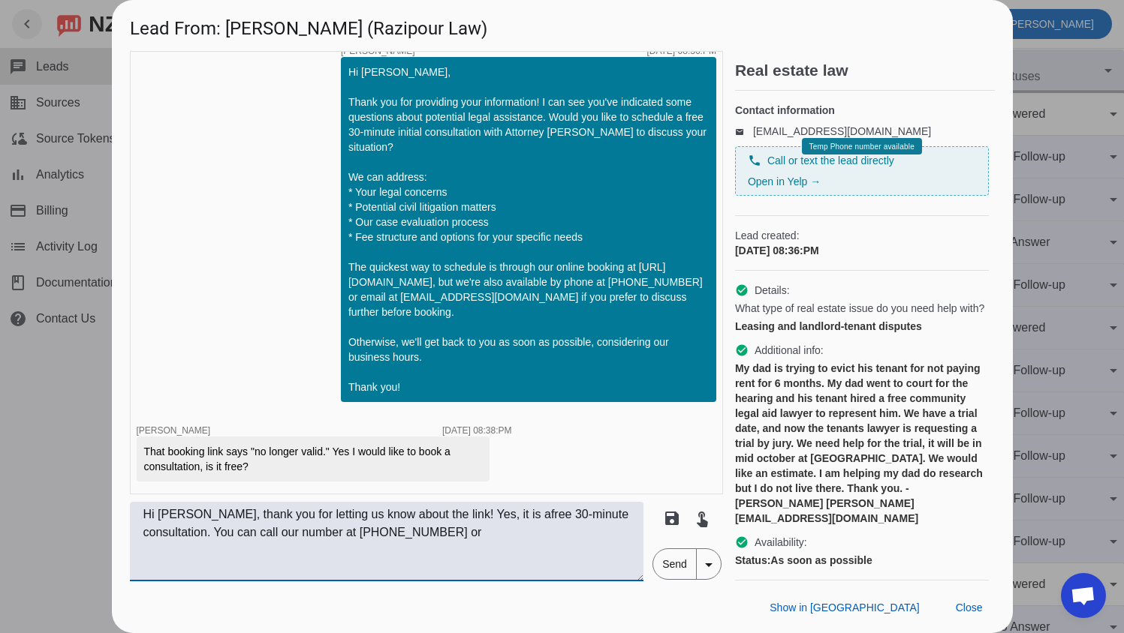
click at [490, 515] on textarea "Hi [PERSON_NAME], thank you for letting us know about the link! Yes, it is afre…" at bounding box center [387, 542] width 514 height 80
click at [475, 534] on textarea "Hi [PERSON_NAME], thank you for letting us know about the link! Yes, it is a fr…" at bounding box center [387, 542] width 514 height 80
paste textarea "[DOMAIN_NAME]"
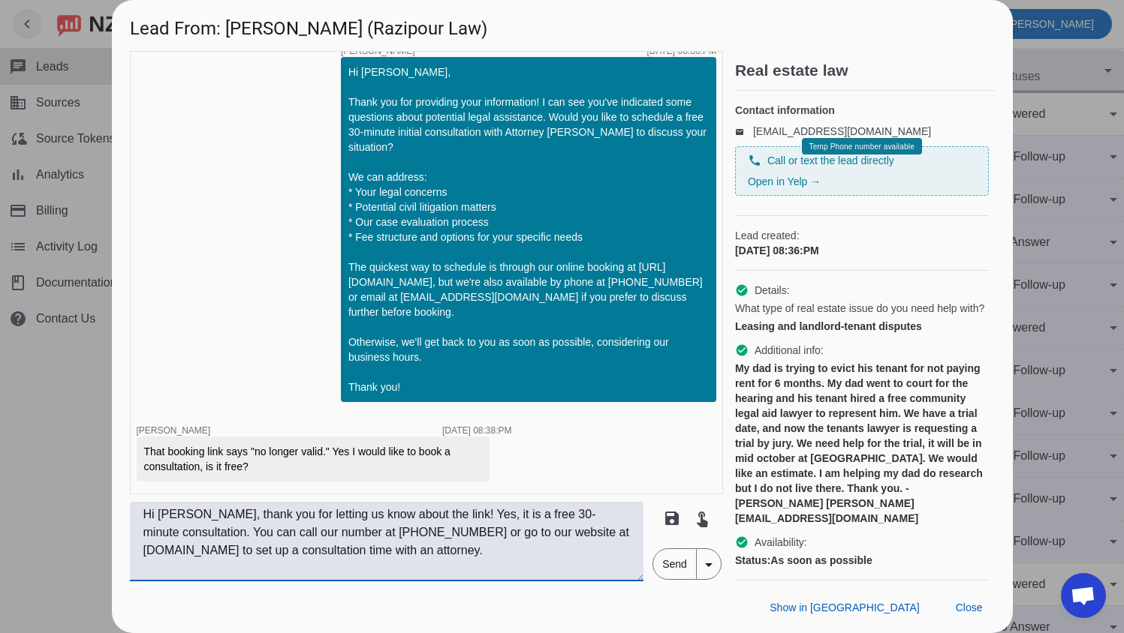
type textarea "Hi [PERSON_NAME], thank you for letting us know about the link! Yes, it is a fr…"
click at [672, 567] on span "Send" at bounding box center [674, 564] width 43 height 30
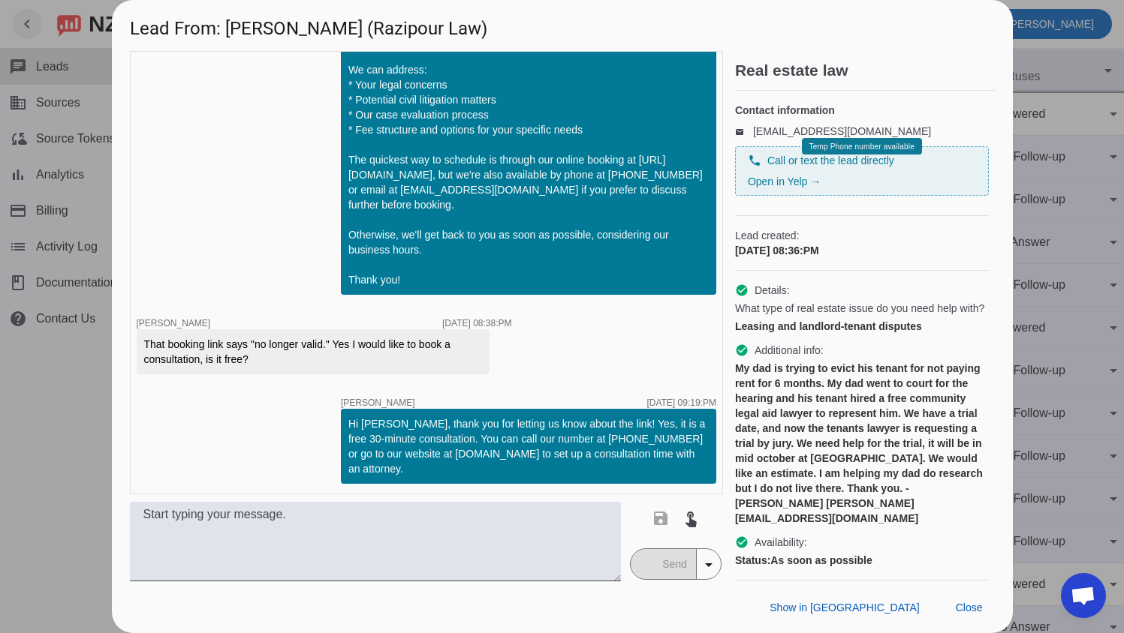
scroll to position [127, 0]
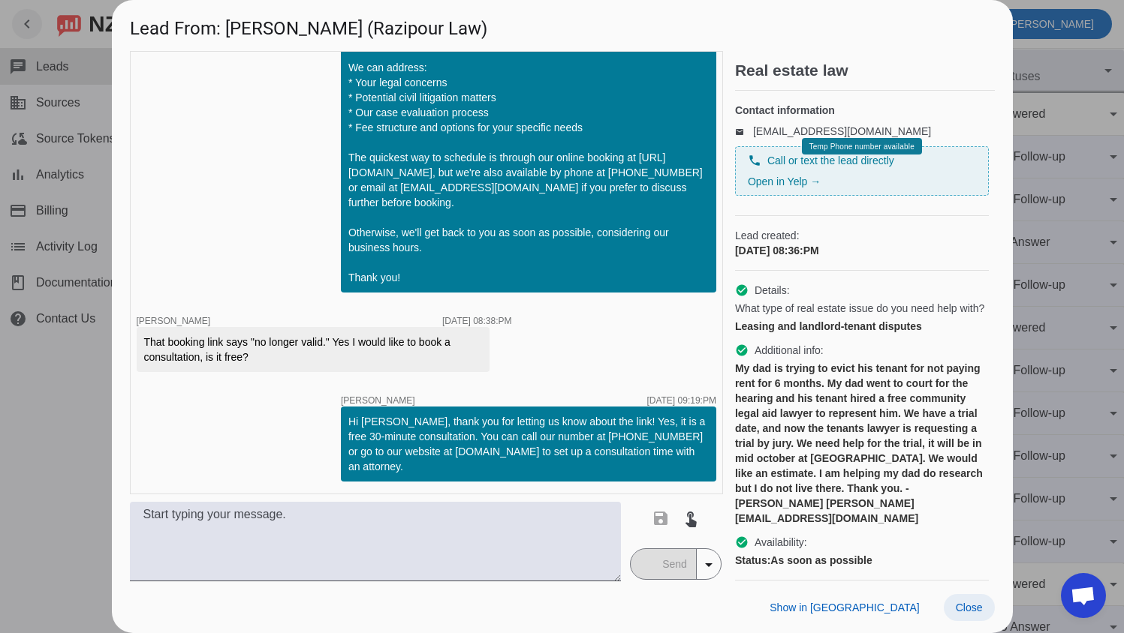
click at [963, 609] on span "Close" at bounding box center [968, 608] width 27 height 12
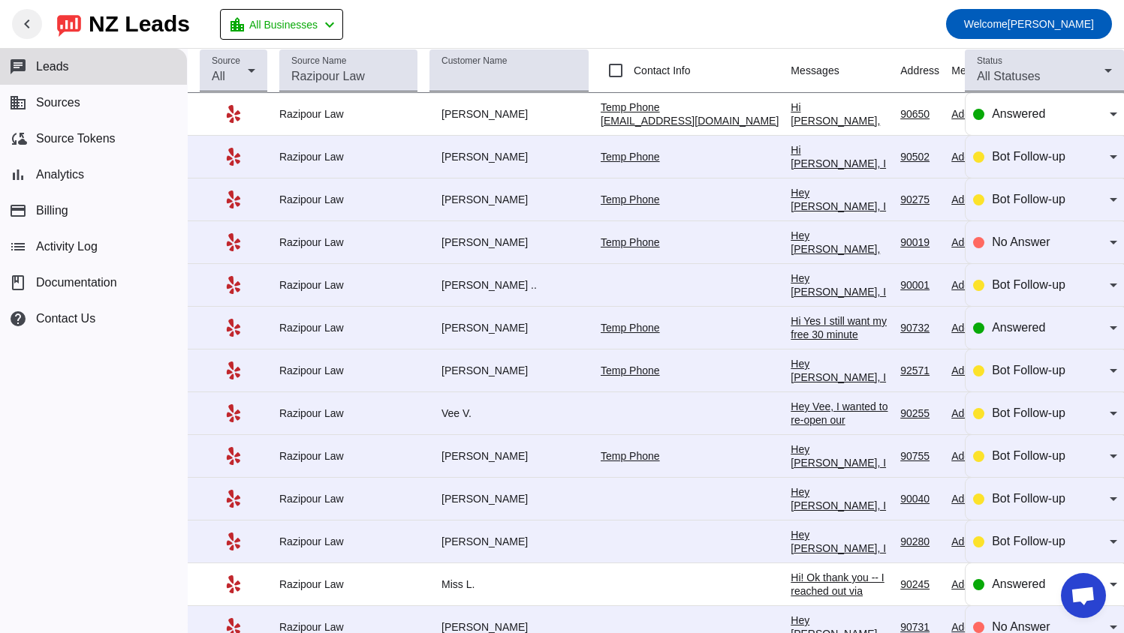
click at [799, 152] on div "Hi [PERSON_NAME], I wanted to follow up on your earlier message regarding your …" at bounding box center [839, 372] width 98 height 459
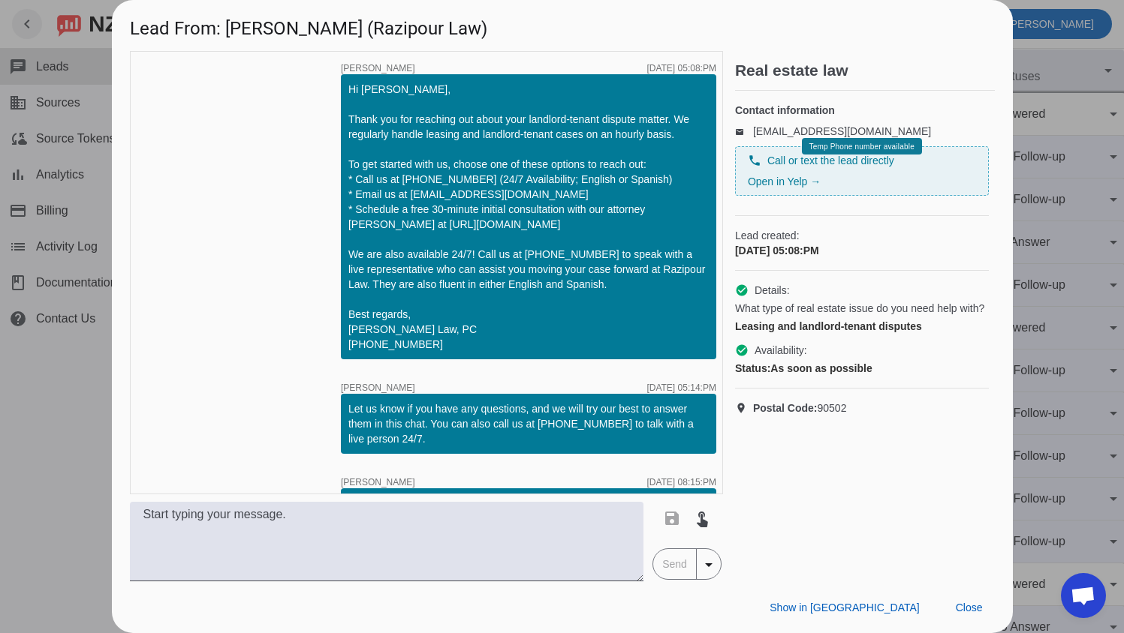
scroll to position [277, 0]
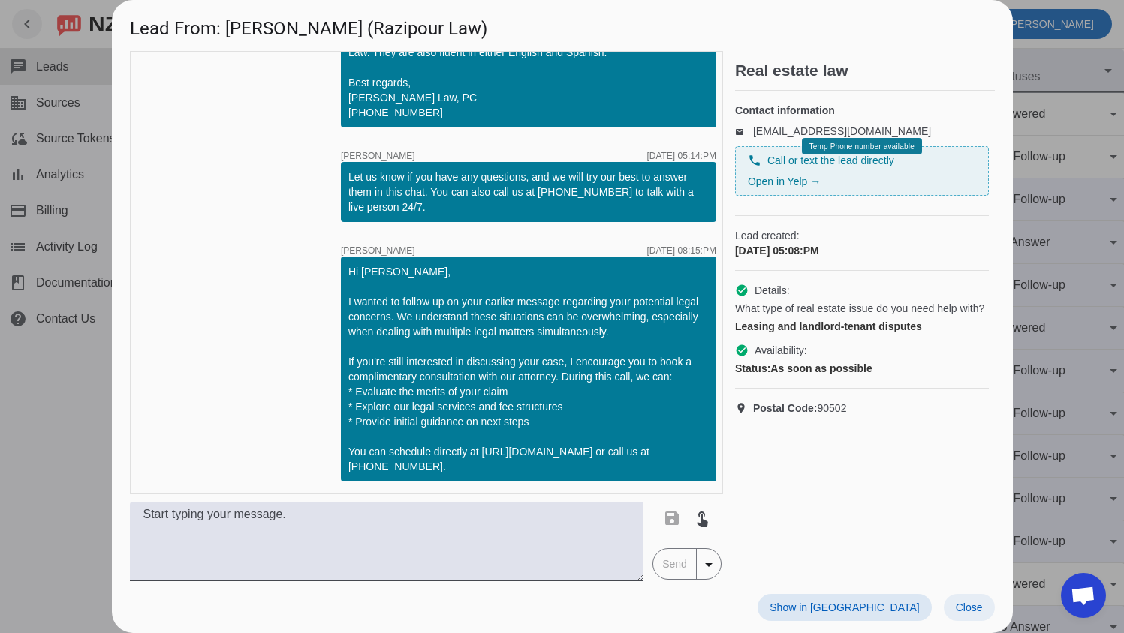
click at [958, 613] on span "Close" at bounding box center [968, 608] width 27 height 12
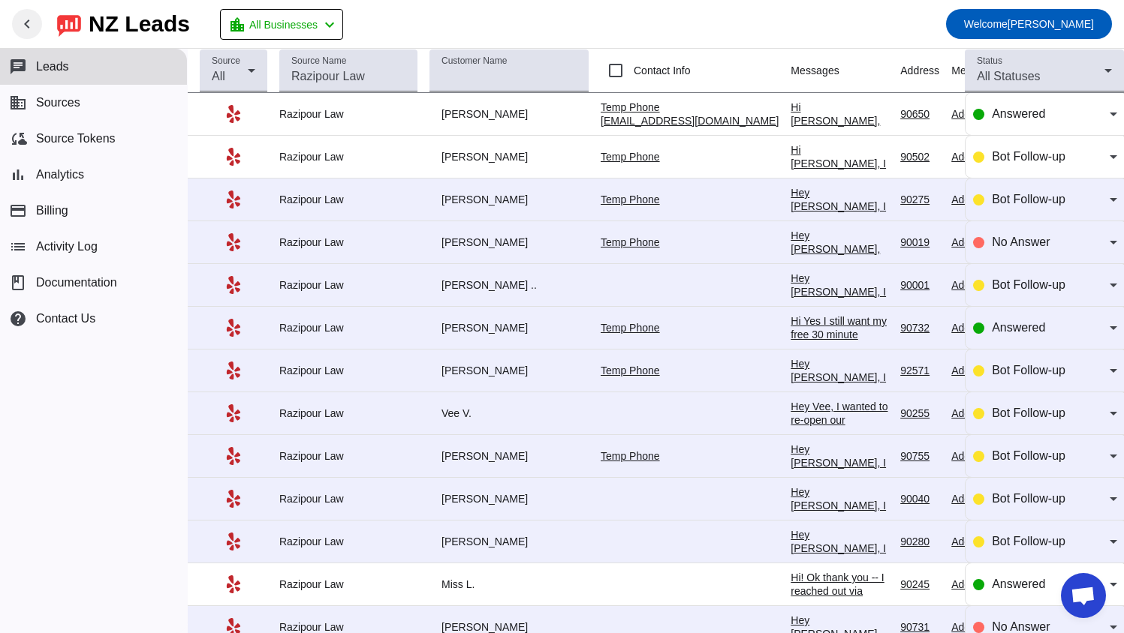
click at [790, 206] on div "Hey [PERSON_NAME], I wanted to re-open our invitation for a consultation. Somet…" at bounding box center [839, 449] width 98 height 527
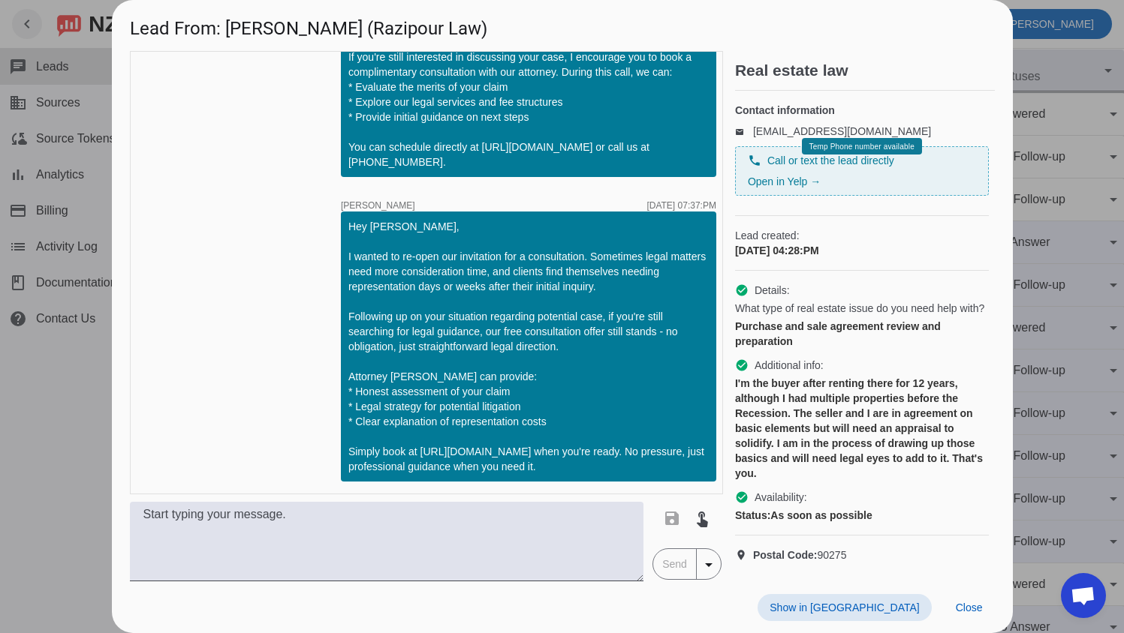
scroll to position [35, 0]
click at [961, 606] on span "Close" at bounding box center [968, 608] width 27 height 12
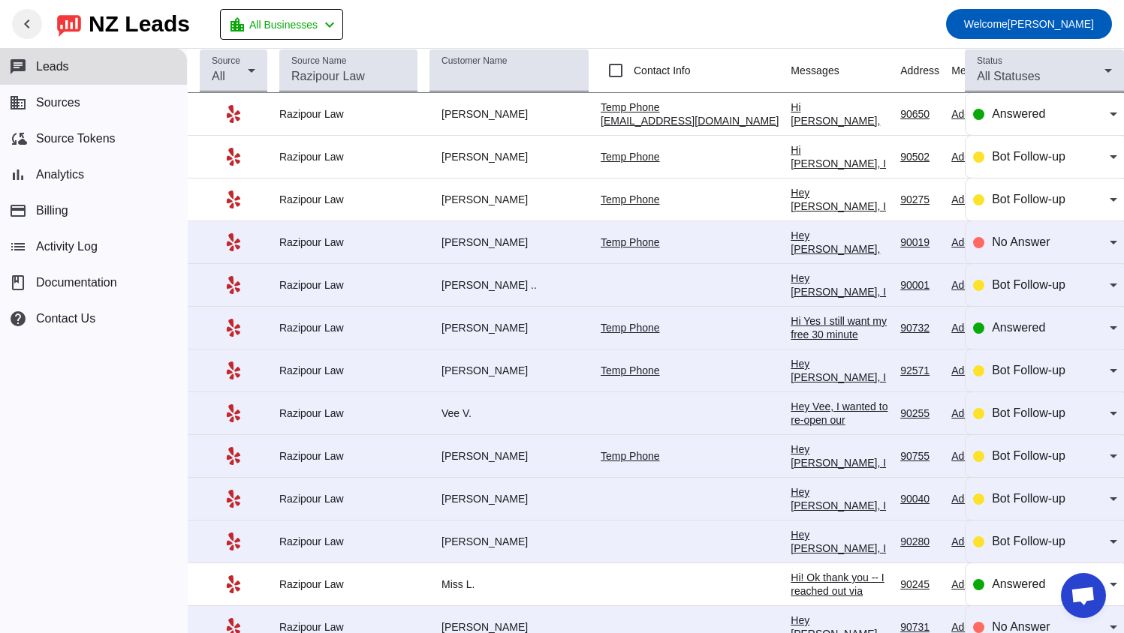
click at [790, 243] on div "Hey [PERSON_NAME], just checking in to see if you still need help with your leg…" at bounding box center [839, 526] width 98 height 594
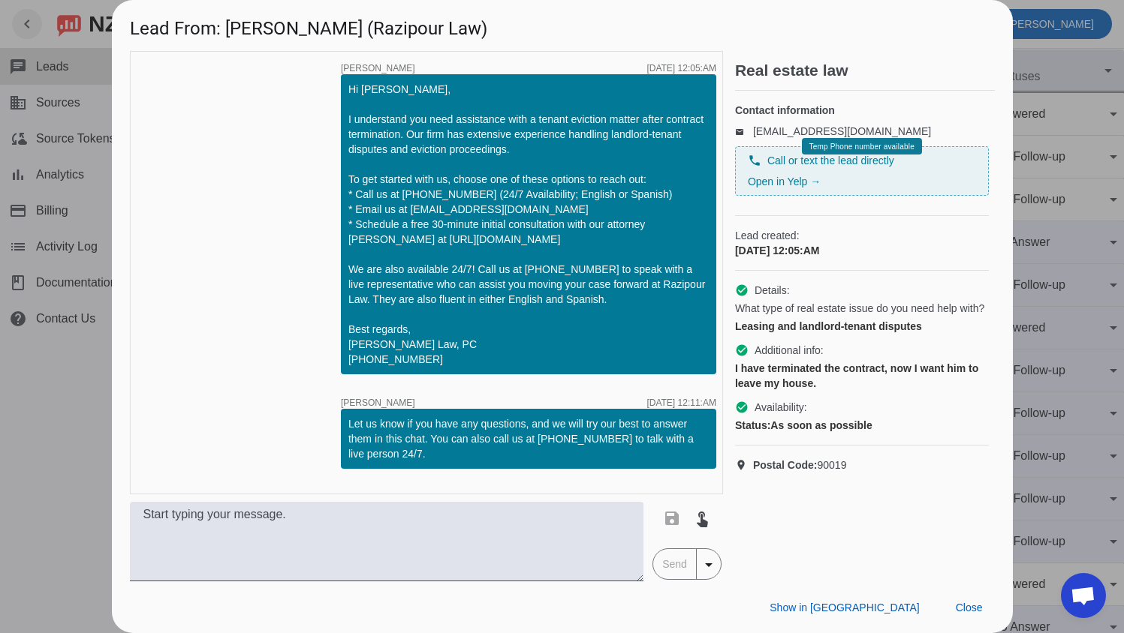
scroll to position [961, 0]
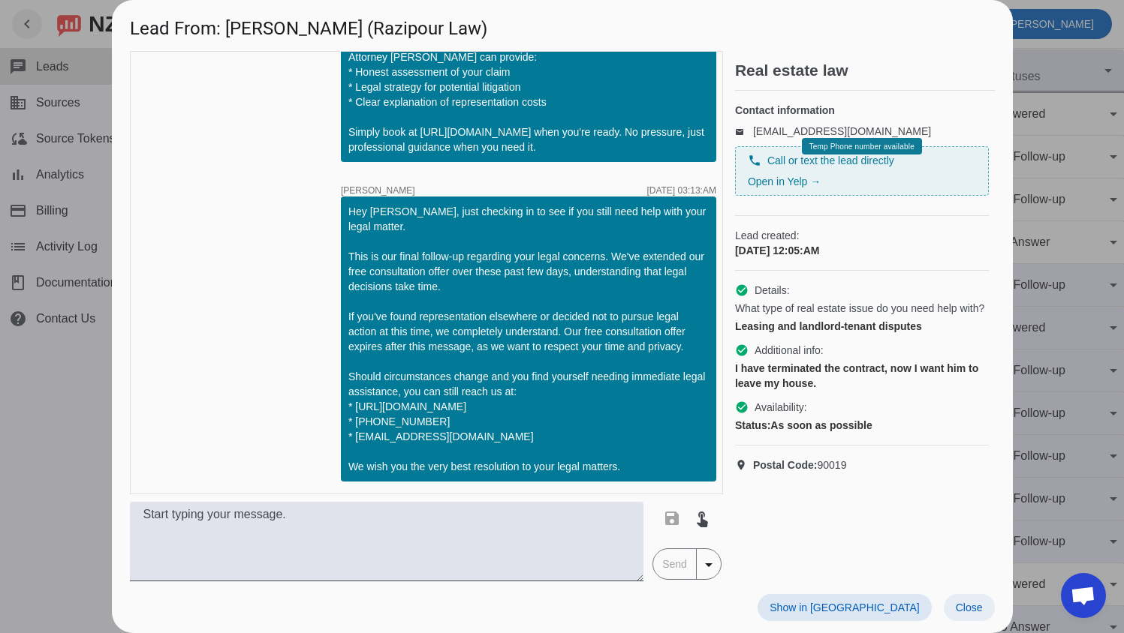
click at [970, 608] on span "Close" at bounding box center [968, 608] width 27 height 12
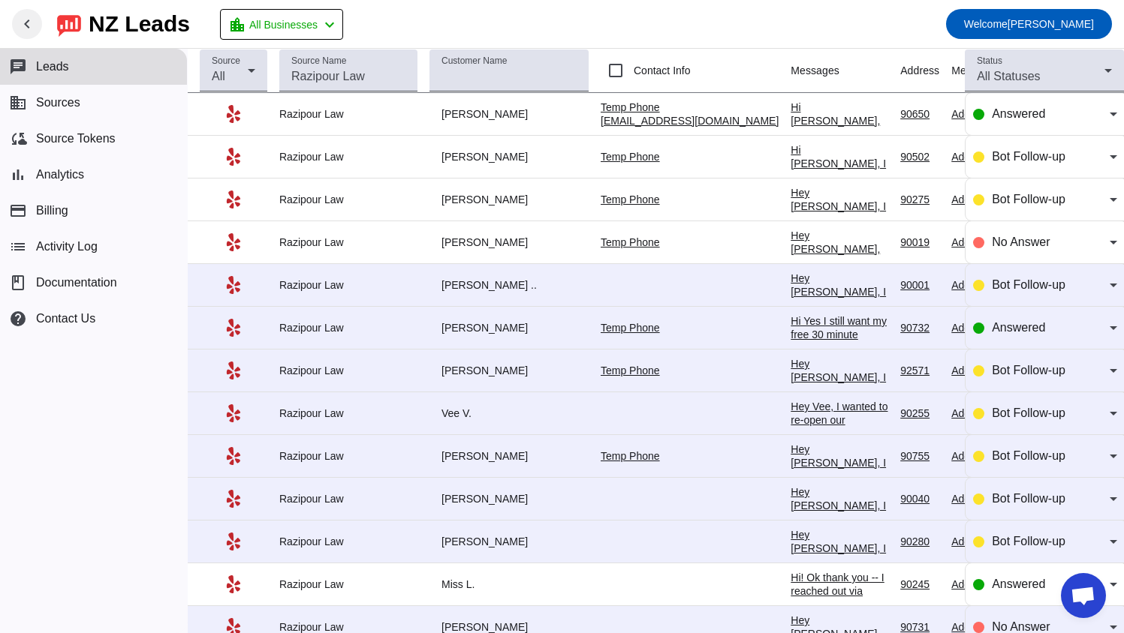
click at [796, 287] on div "Hey [PERSON_NAME], I wanted to re-open our invitation for a consultation. Somet…" at bounding box center [839, 535] width 98 height 527
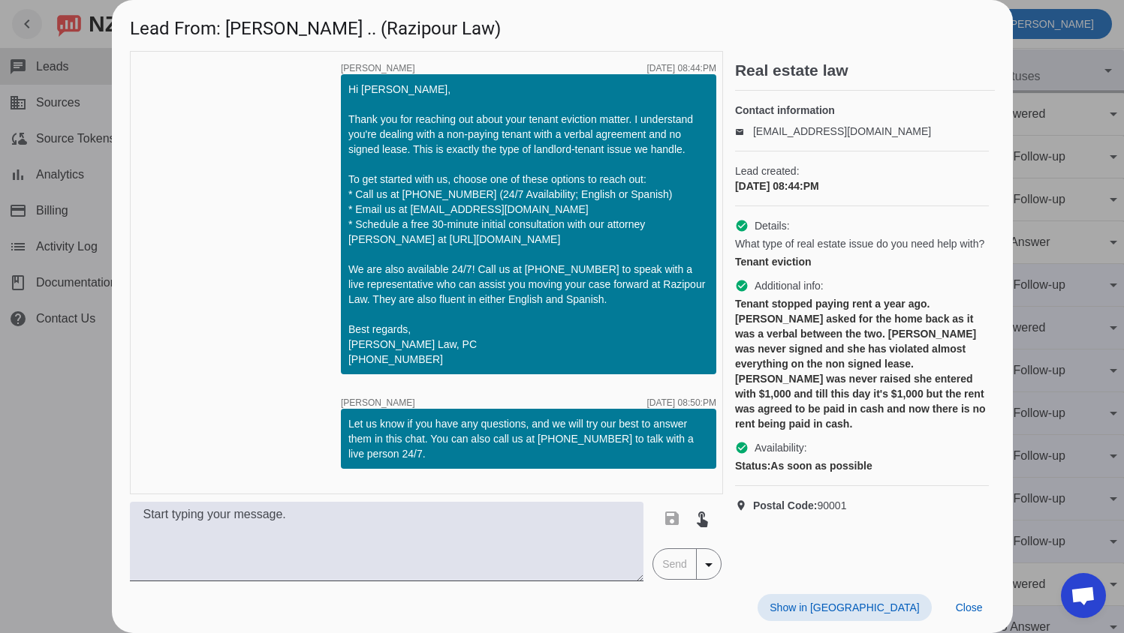
scroll to position [627, 0]
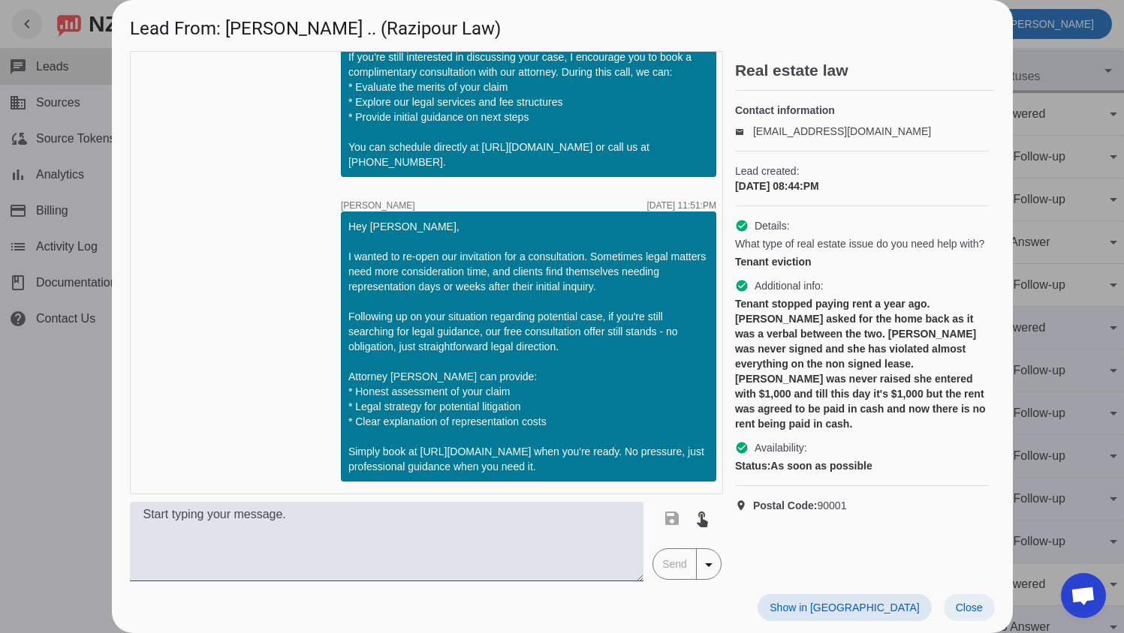
click at [977, 597] on span at bounding box center [968, 607] width 51 height 27
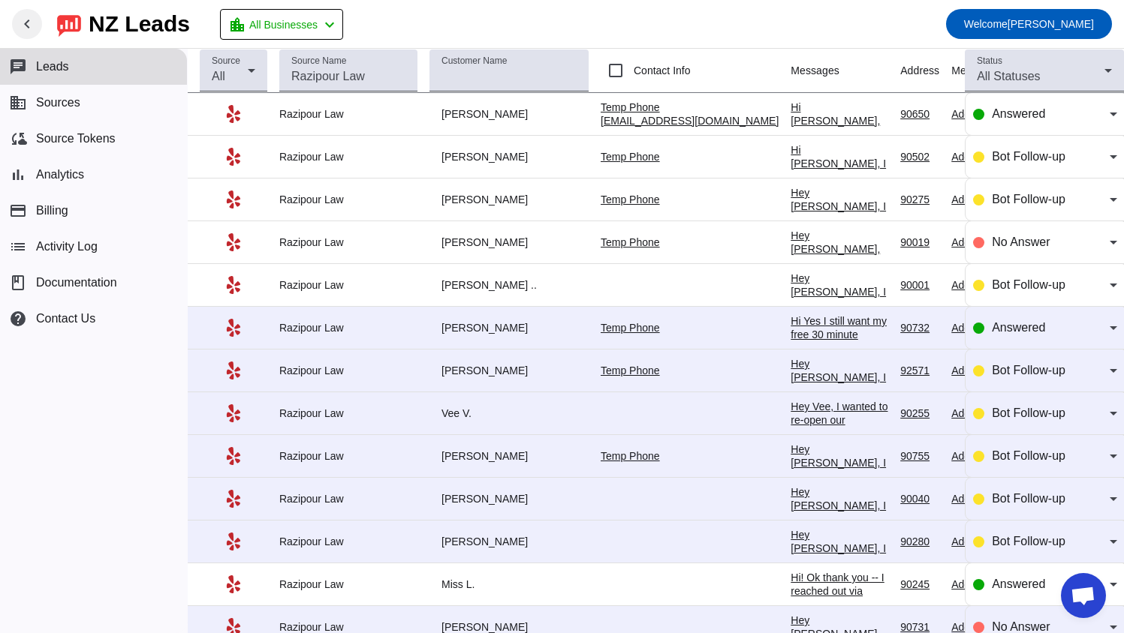
click at [790, 334] on div "Hi Yes I still want my free 30 minute consultation. I'm in the middle of a move…" at bounding box center [839, 368] width 98 height 108
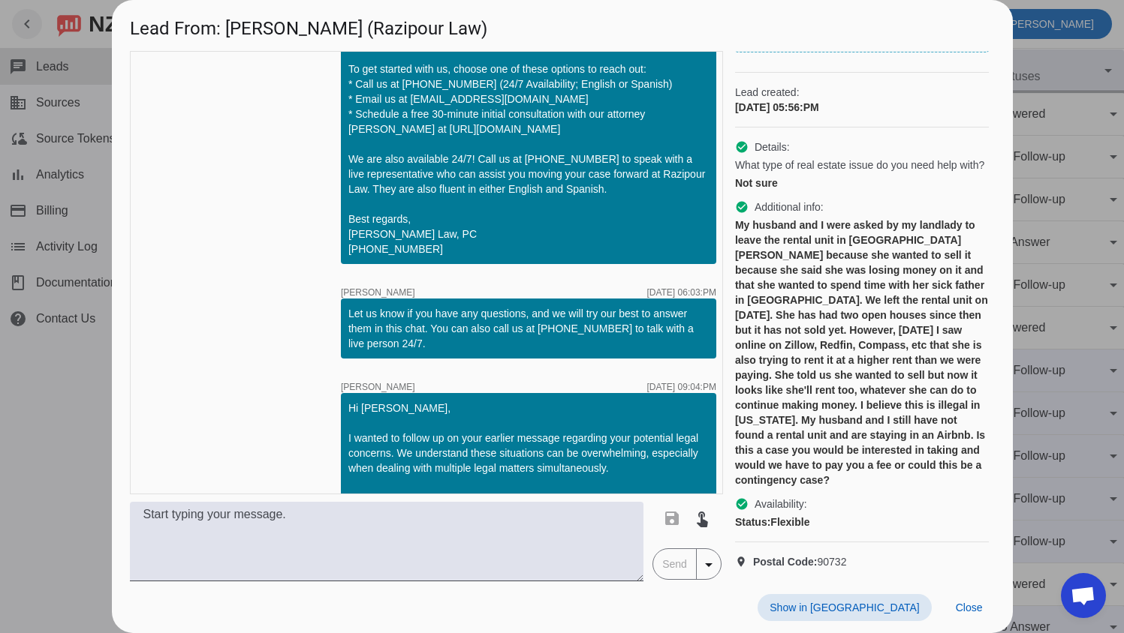
scroll to position [0, 0]
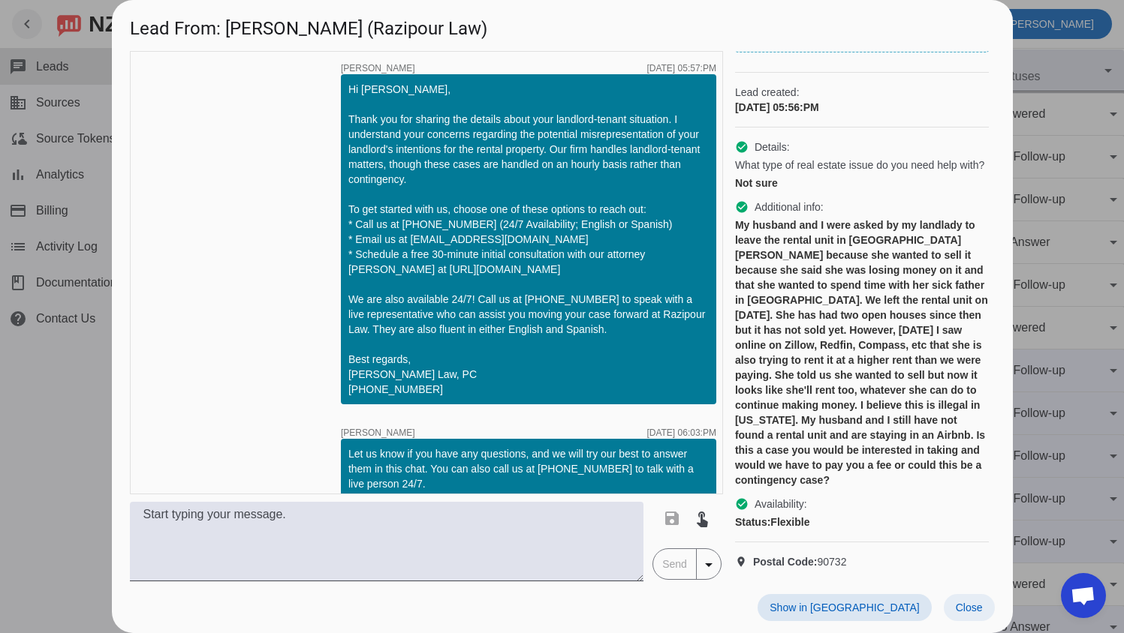
click at [961, 609] on span "Close" at bounding box center [968, 608] width 27 height 12
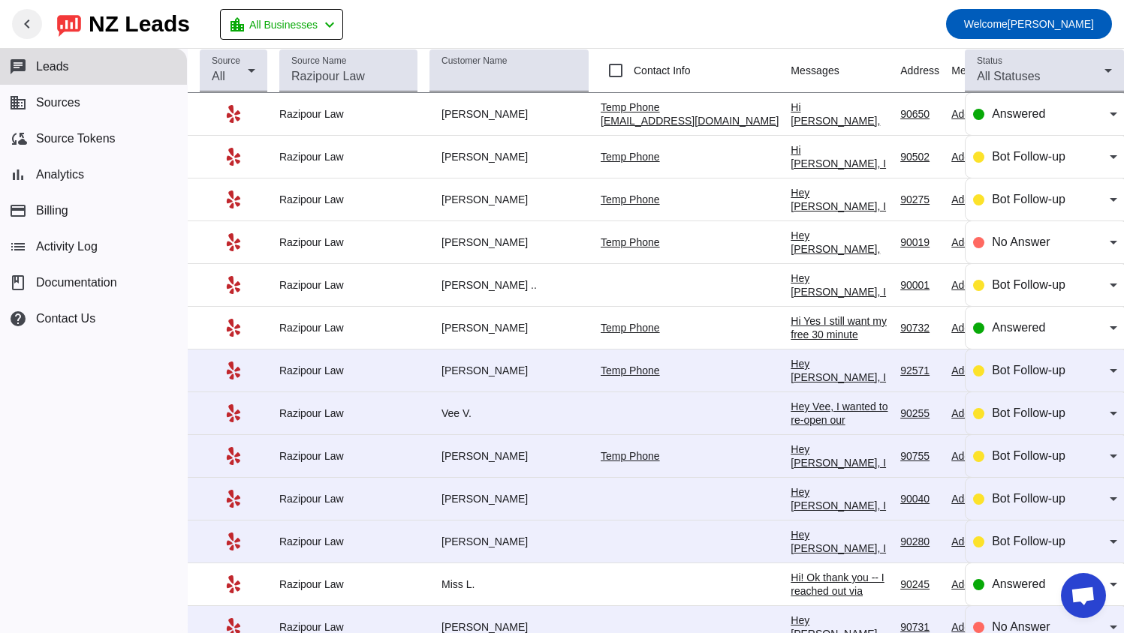
click at [790, 343] on td "Hi Yes I still want my free 30 minute consultation. I'm in the middle of a move…" at bounding box center [845, 328] width 110 height 43
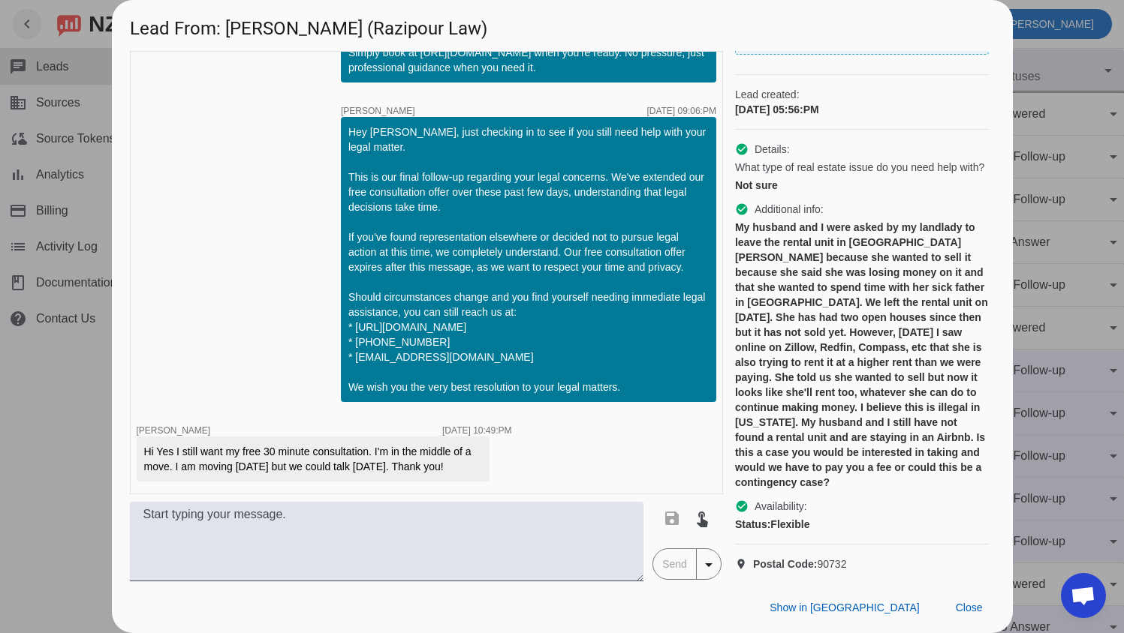
scroll to position [185, 0]
